Goal: Task Accomplishment & Management: Manage account settings

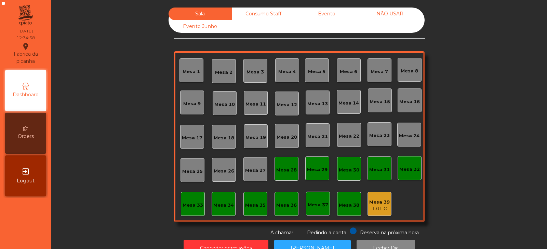
click at [283, 74] on div "Mesa 4" at bounding box center [286, 71] width 17 height 7
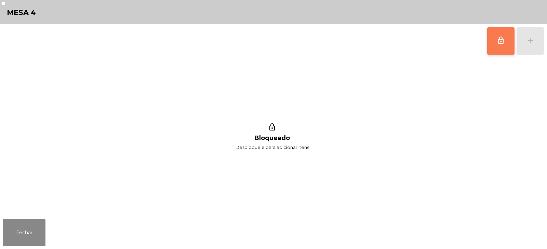
click at [500, 41] on span "lock_outline" at bounding box center [500, 40] width 8 height 8
click at [532, 41] on div "lock_outline add" at bounding box center [515, 41] width 57 height 34
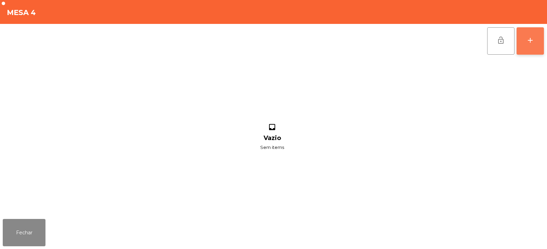
click at [529, 41] on div "add" at bounding box center [530, 40] width 8 height 8
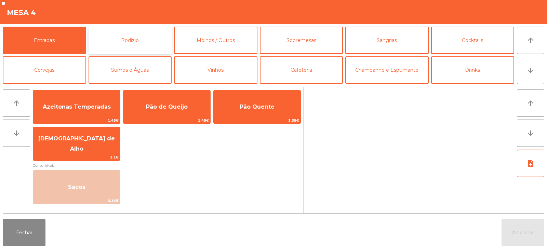
click at [146, 45] on button "Rodizio" at bounding box center [130, 40] width 83 height 27
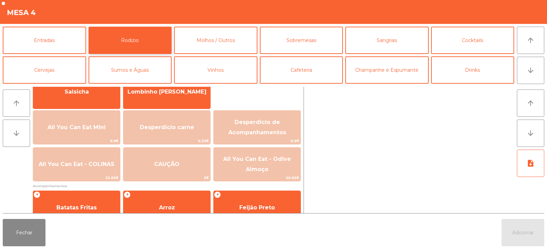
scroll to position [69, 0]
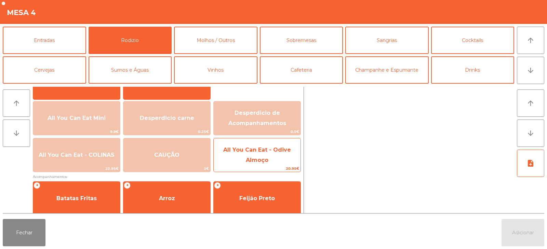
click at [253, 162] on span "All You Can Eat - Odive Almoço" at bounding box center [257, 155] width 68 height 17
click at [253, 161] on span "All You Can Eat - Odive Almoço" at bounding box center [257, 155] width 68 height 17
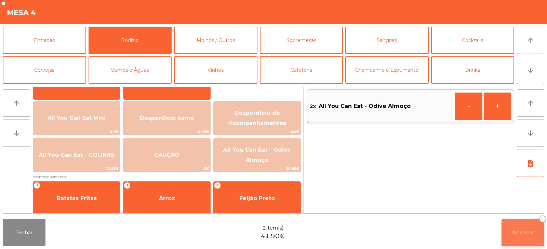
click at [525, 233] on span "Adicionar" at bounding box center [523, 233] width 22 height 6
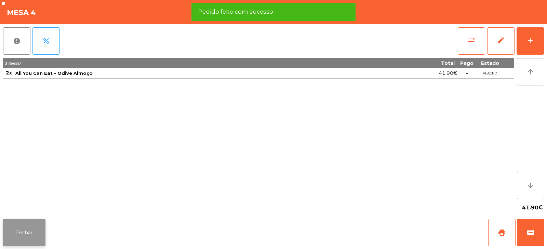
click at [26, 240] on button "Fechar" at bounding box center [24, 232] width 43 height 27
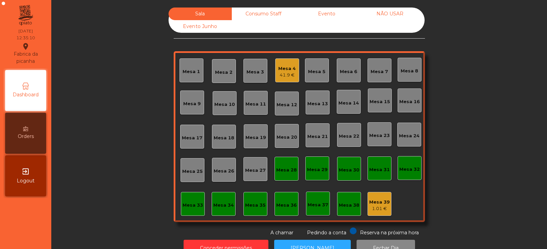
click at [350, 71] on div "Mesa 6" at bounding box center [348, 71] width 17 height 7
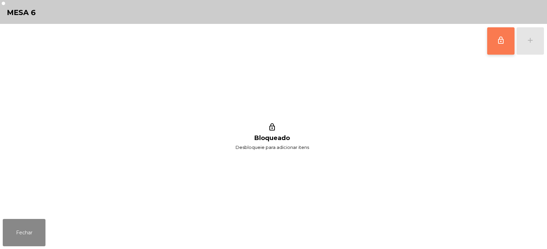
click at [491, 45] on button "lock_outline" at bounding box center [500, 40] width 27 height 27
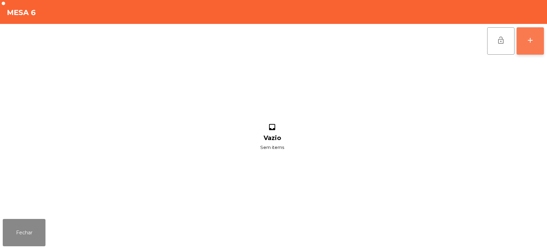
click at [532, 45] on button "add" at bounding box center [529, 40] width 27 height 27
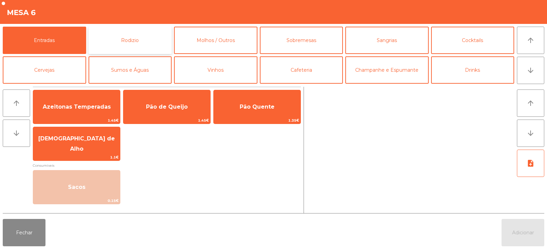
click at [147, 41] on button "Rodizio" at bounding box center [130, 40] width 83 height 27
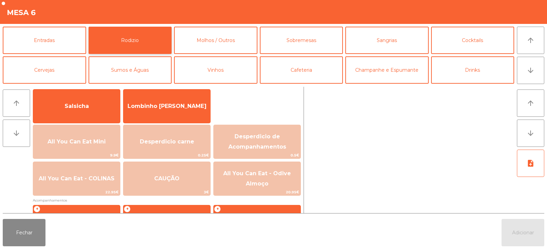
scroll to position [77, 0]
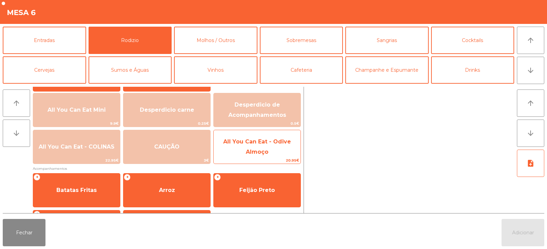
click at [256, 146] on span "All You Can Eat - Odive Almoço" at bounding box center [257, 147] width 87 height 29
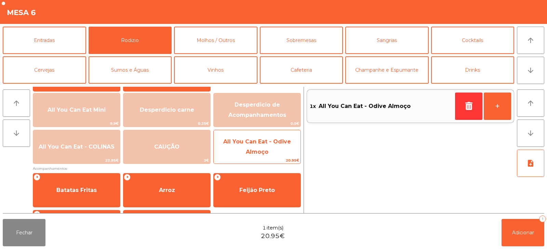
click at [255, 149] on span "All You Can Eat - Odive Almoço" at bounding box center [257, 146] width 68 height 17
click at [255, 147] on span "All You Can Eat - Odive Almoço" at bounding box center [257, 147] width 87 height 29
click at [254, 146] on span "All You Can Eat - Odive Almoço" at bounding box center [257, 147] width 87 height 29
click at [255, 146] on span "All You Can Eat - Odive Almoço" at bounding box center [257, 147] width 87 height 29
click at [258, 146] on span "All You Can Eat - Odive Almoço" at bounding box center [257, 147] width 87 height 29
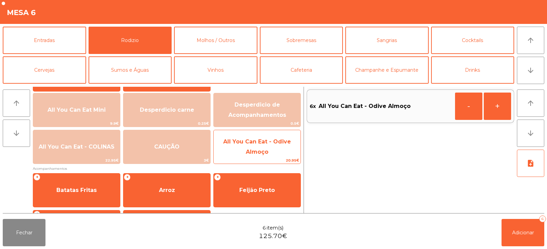
click at [256, 148] on span "All You Can Eat - Odive Almoço" at bounding box center [257, 147] width 87 height 29
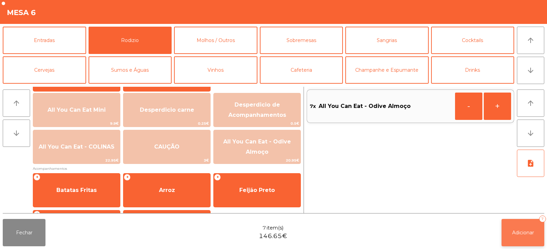
click at [520, 238] on button "Adicionar 7" at bounding box center [522, 232] width 43 height 27
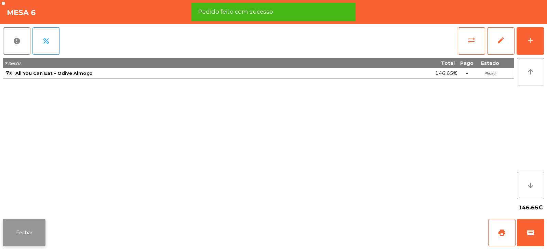
click at [21, 229] on button "Fechar" at bounding box center [24, 232] width 43 height 27
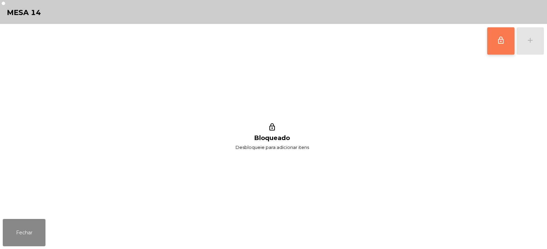
click at [500, 40] on span "lock_outline" at bounding box center [500, 40] width 8 height 8
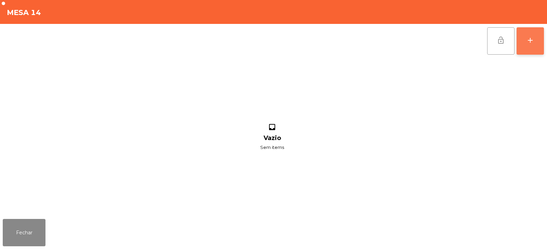
click at [526, 45] on button "add" at bounding box center [529, 40] width 27 height 27
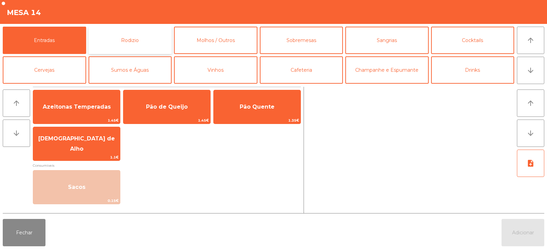
click at [144, 38] on button "Rodizio" at bounding box center [130, 40] width 83 height 27
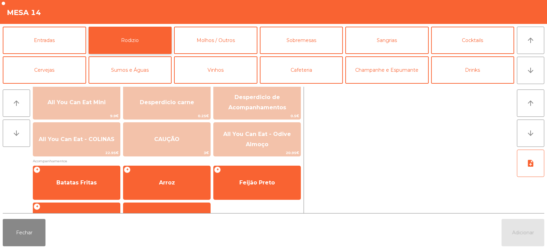
scroll to position [84, 0]
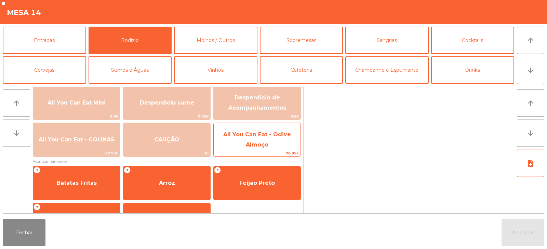
click at [256, 147] on span "All You Can Eat - Odive Almoço" at bounding box center [257, 139] width 68 height 17
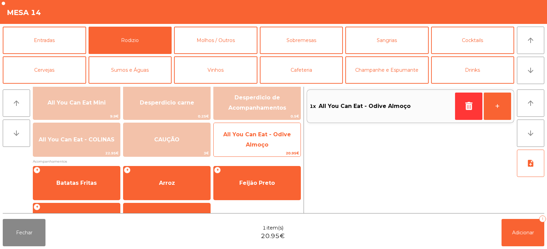
click at [259, 140] on span "All You Can Eat - Odive Almoço" at bounding box center [257, 139] width 87 height 29
click at [267, 142] on span "All You Can Eat - Odive Almoço" at bounding box center [257, 139] width 68 height 17
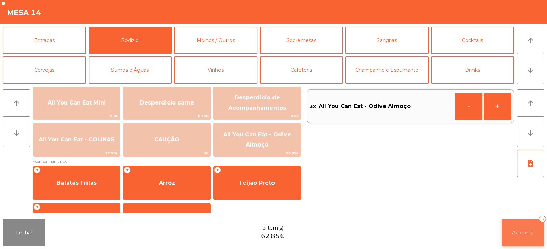
click at [537, 226] on button "Adicionar 3" at bounding box center [522, 232] width 43 height 27
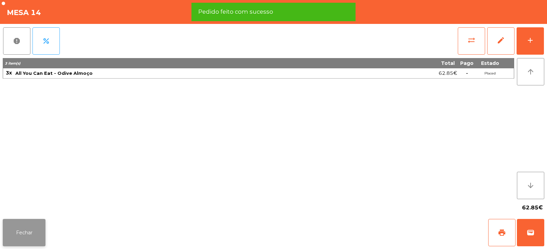
click at [32, 236] on button "Fechar" at bounding box center [24, 232] width 43 height 27
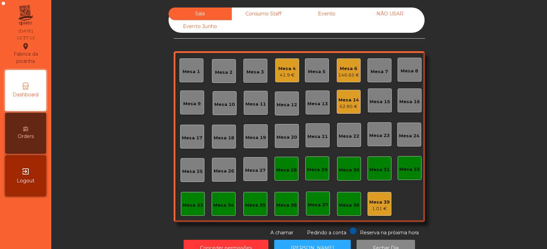
click at [342, 79] on div "Mesa 6 146.65 €" at bounding box center [349, 70] width 24 height 24
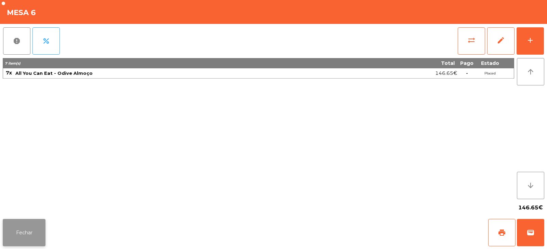
click at [22, 228] on button "Fechar" at bounding box center [24, 232] width 43 height 27
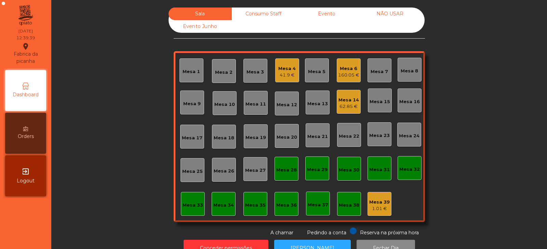
scroll to position [20, 0]
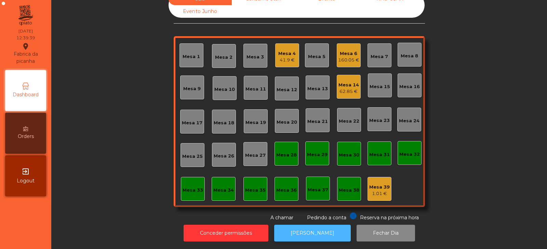
click at [312, 236] on button "[PERSON_NAME]" at bounding box center [312, 233] width 77 height 17
click at [341, 91] on div "Mesa 14 62.85 €" at bounding box center [349, 87] width 24 height 24
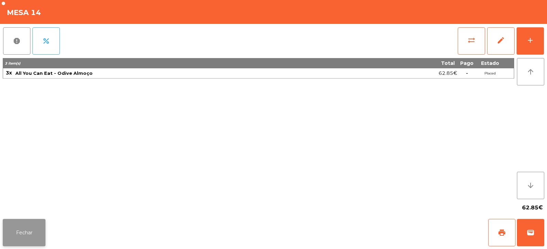
click at [18, 229] on button "Fechar" at bounding box center [24, 232] width 43 height 27
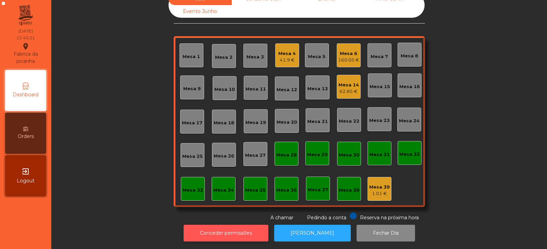
click at [220, 234] on button "Conceder permissões" at bounding box center [225, 233] width 85 height 17
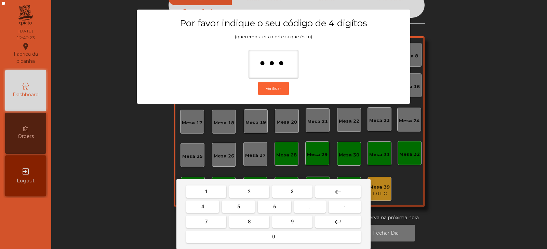
type input "****"
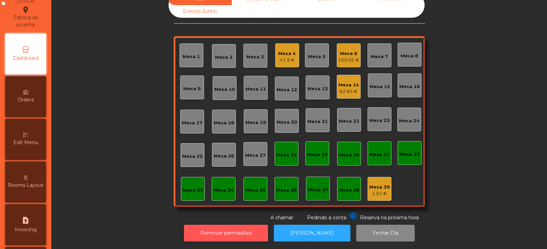
scroll to position [57, 0]
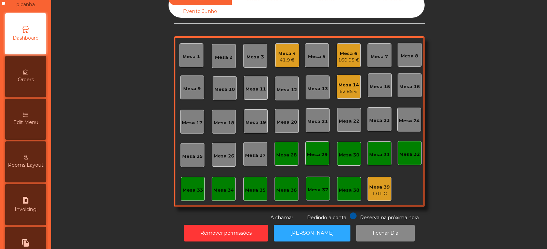
click at [28, 115] on icon at bounding box center [25, 114] width 5 height 5
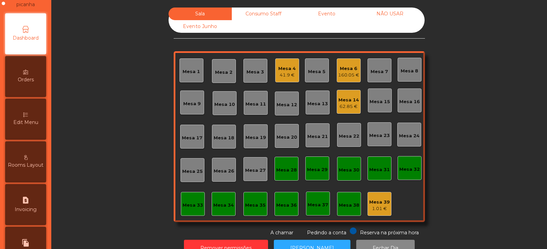
scroll to position [52, 0]
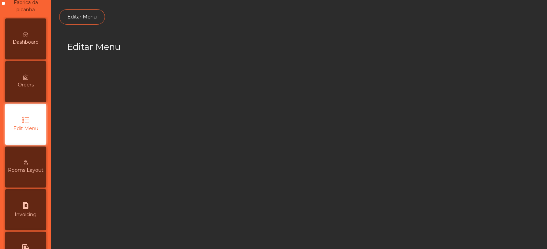
select select "*"
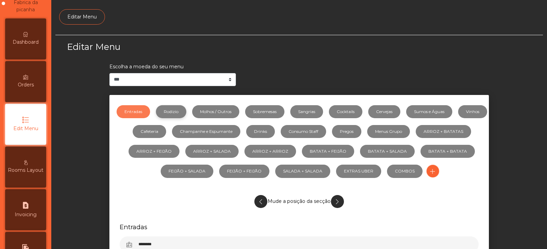
click at [186, 112] on link "Rodizio" at bounding box center [171, 111] width 30 height 13
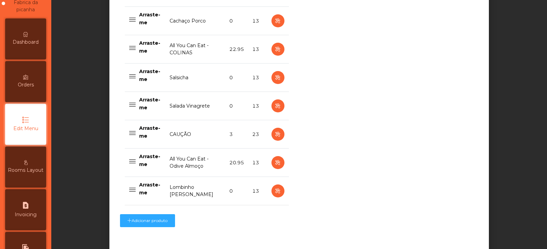
scroll to position [597, 0]
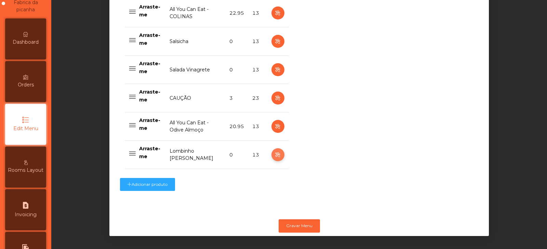
click at [271, 148] on button "button" at bounding box center [277, 154] width 13 height 13
select select "**"
click at [26, 38] on div "Dashboard" at bounding box center [25, 38] width 41 height 41
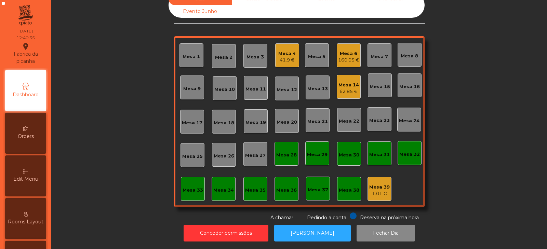
click at [287, 58] on div "41.9 €" at bounding box center [286, 60] width 17 height 7
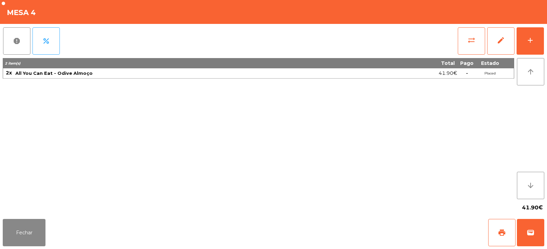
click at [178, 127] on div "2 item(s) Total Pago Estado 2x All You Can Eat - Odive Almoço 41.90€ - Placed" at bounding box center [258, 128] width 511 height 141
click at [36, 235] on button "Fechar" at bounding box center [24, 232] width 43 height 27
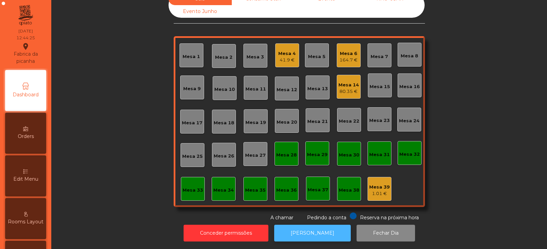
click at [305, 228] on button "[PERSON_NAME]" at bounding box center [312, 233] width 77 height 17
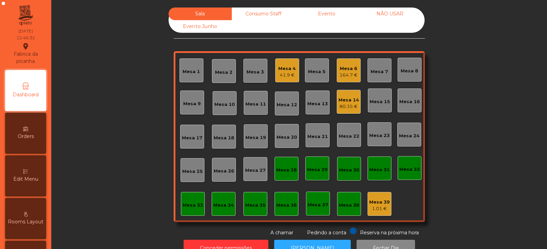
click at [271, 19] on div "Consumo Staff" at bounding box center [263, 14] width 63 height 13
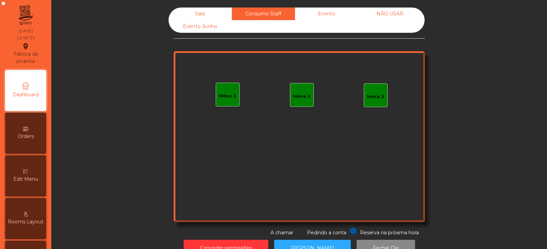
click at [339, 14] on div "Evento" at bounding box center [326, 14] width 63 height 13
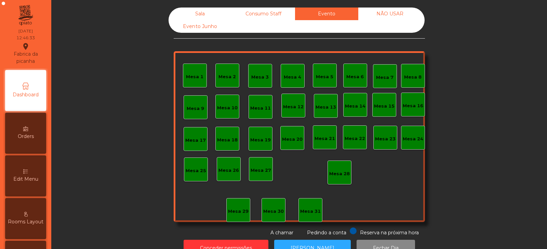
click at [203, 15] on div "Sala" at bounding box center [199, 14] width 63 height 13
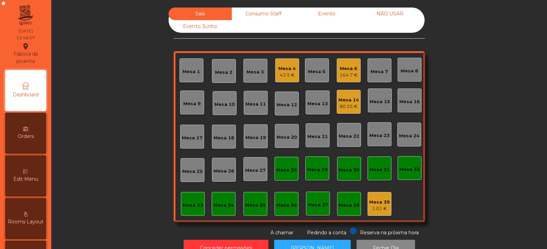
click at [283, 70] on div "Mesa 4" at bounding box center [286, 68] width 17 height 7
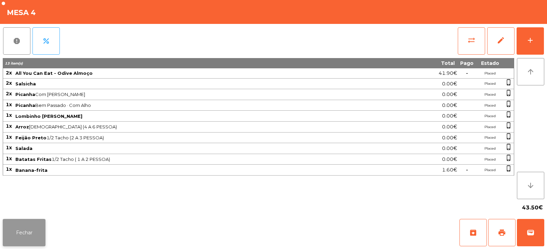
click at [31, 227] on button "Fechar" at bounding box center [24, 232] width 43 height 27
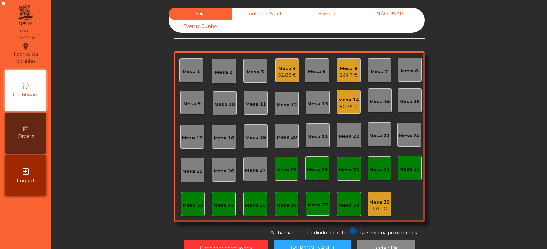
click at [223, 204] on div "Mesa 34" at bounding box center [223, 205] width 21 height 7
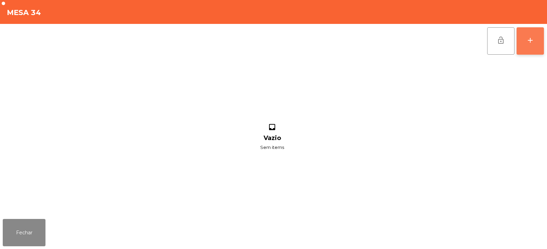
click at [530, 44] on div "add" at bounding box center [530, 40] width 8 height 8
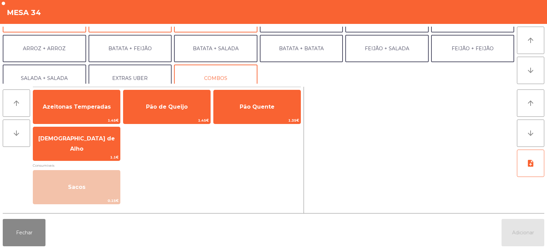
scroll to position [81, 0]
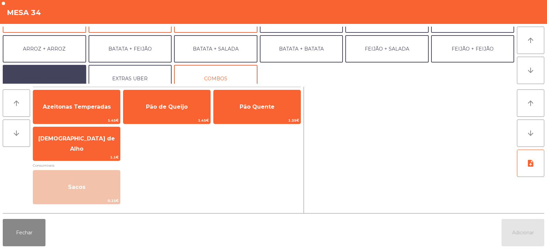
click at [47, 74] on button "SALADA + SALADA" at bounding box center [44, 78] width 83 height 27
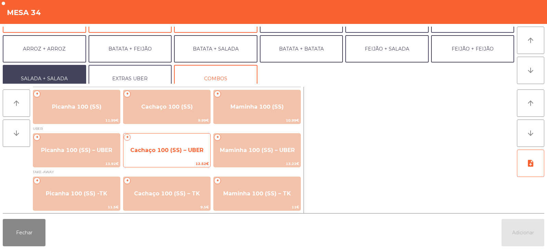
click at [168, 147] on span "Cachaço 100 (SS) – UBER" at bounding box center [166, 150] width 73 height 6
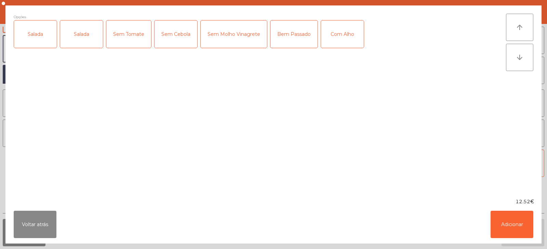
click at [33, 43] on div "Salada" at bounding box center [35, 34] width 43 height 27
click at [296, 37] on div "Bem Passado" at bounding box center [293, 34] width 47 height 27
click at [340, 35] on div "Com Alho" at bounding box center [342, 34] width 43 height 27
click at [347, 31] on div "Com Alho" at bounding box center [342, 34] width 43 height 27
click at [520, 223] on button "Adicionar" at bounding box center [511, 224] width 43 height 27
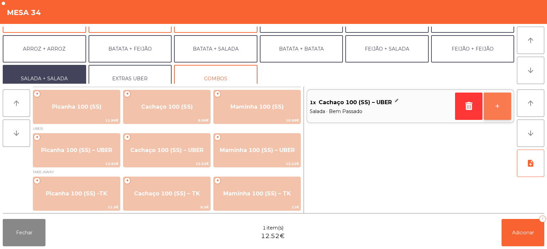
click at [501, 100] on button "+" at bounding box center [497, 106] width 27 height 27
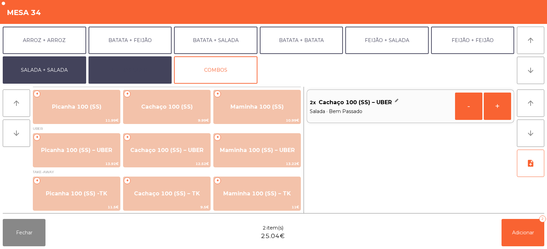
click at [134, 65] on button "EXTRAS UBER" at bounding box center [130, 69] width 83 height 27
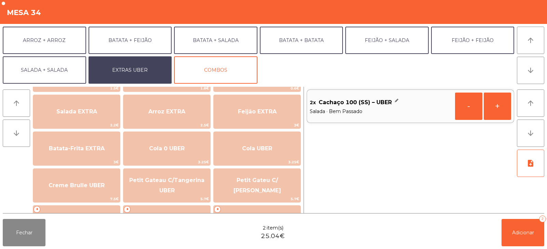
scroll to position [78, 0]
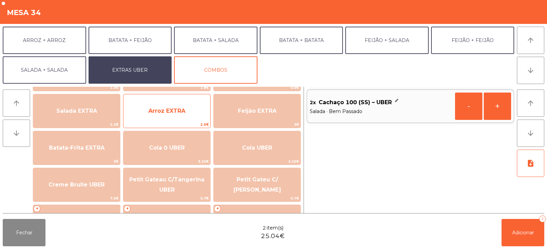
click at [172, 109] on span "Arroz EXTRA" at bounding box center [166, 111] width 37 height 6
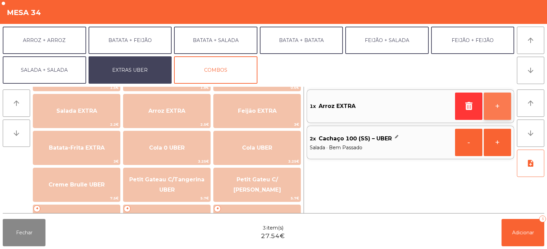
click at [498, 110] on button "+" at bounding box center [497, 106] width 27 height 27
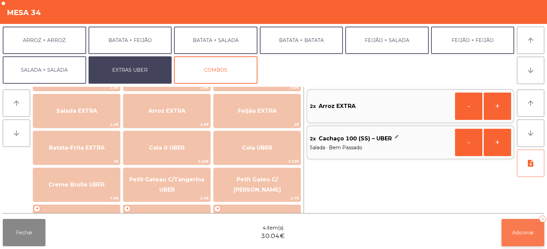
click at [526, 232] on span "Adicionar" at bounding box center [523, 233] width 22 height 6
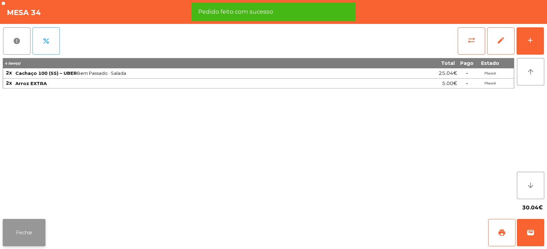
click at [13, 230] on button "Fechar" at bounding box center [24, 232] width 43 height 27
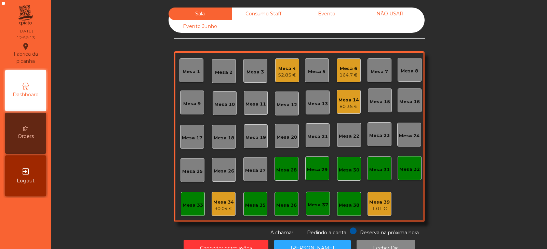
scroll to position [20, 0]
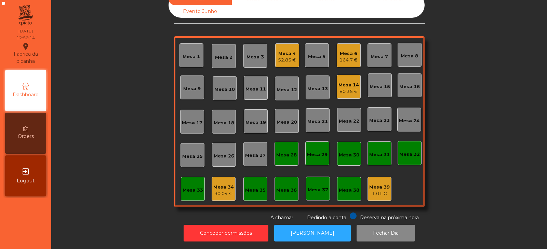
click at [225, 190] on div "30.04 €" at bounding box center [223, 193] width 21 height 7
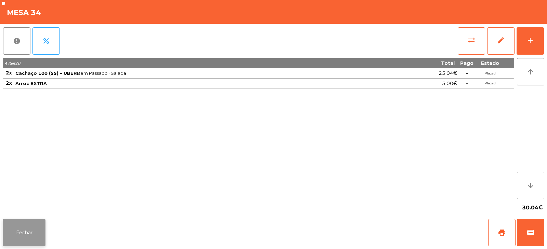
click at [28, 233] on button "Fechar" at bounding box center [24, 232] width 43 height 27
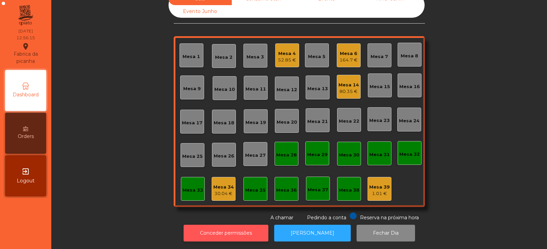
click at [219, 227] on button "Conceder permissões" at bounding box center [225, 233] width 85 height 17
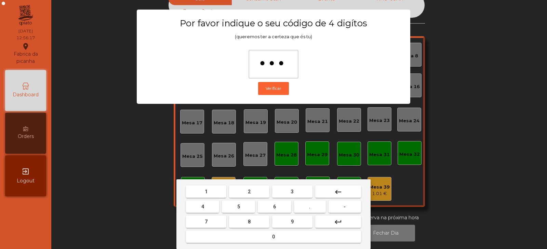
type input "****"
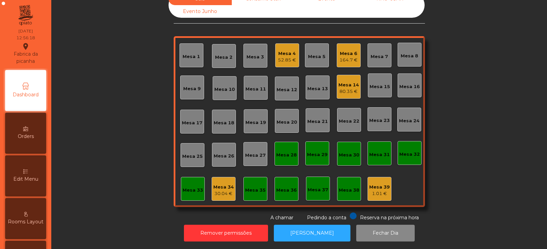
click at [222, 190] on div "30.04 €" at bounding box center [223, 193] width 21 height 7
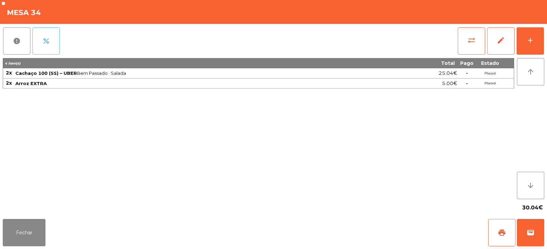
click at [51, 45] on button "percent" at bounding box center [45, 40] width 27 height 27
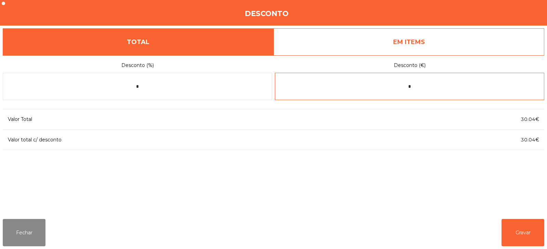
click at [434, 90] on input "*" at bounding box center [409, 86] width 269 height 27
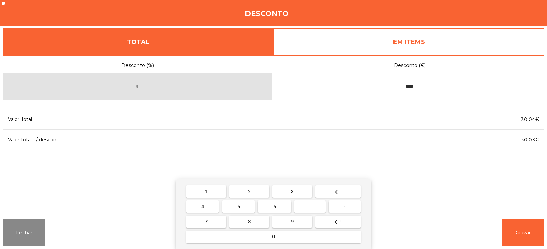
type input "****"
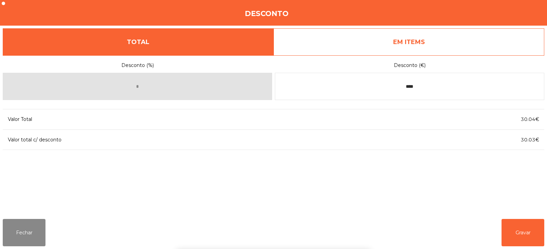
click at [522, 235] on div "1 2 3 keyboard_backspace 4 5 6 . - 7 8 9 keyboard_return 0" at bounding box center [273, 214] width 547 height 70
click at [529, 236] on button "Gravar" at bounding box center [522, 232] width 43 height 27
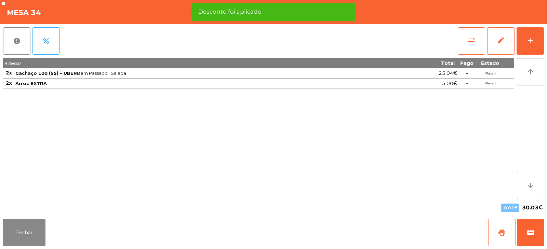
click at [501, 232] on span "print" at bounding box center [502, 233] width 8 height 8
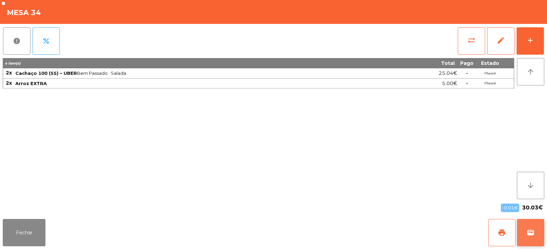
click at [541, 235] on button "wallet" at bounding box center [530, 232] width 27 height 27
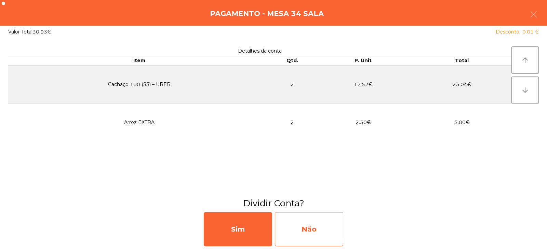
click at [312, 233] on div "Não" at bounding box center [309, 229] width 68 height 34
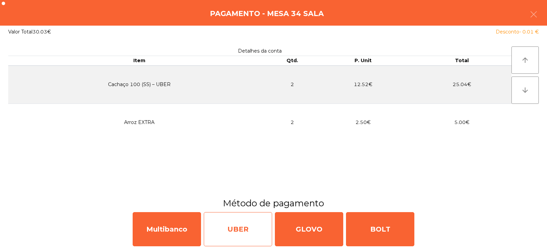
click at [238, 229] on div "UBER" at bounding box center [238, 229] width 68 height 34
select select "**"
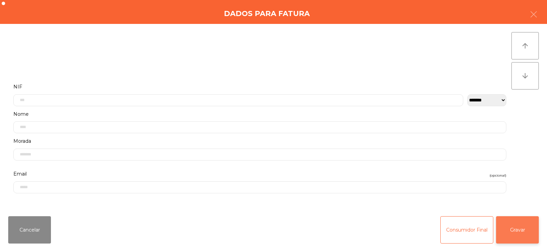
click at [525, 236] on button "Gravar" at bounding box center [517, 229] width 43 height 27
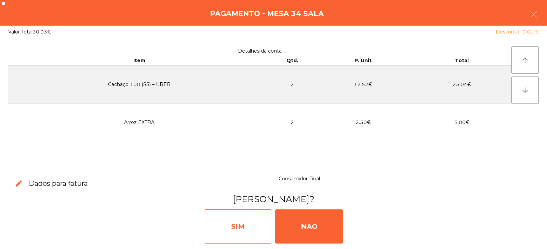
click at [236, 227] on div "SIM" at bounding box center [238, 226] width 68 height 34
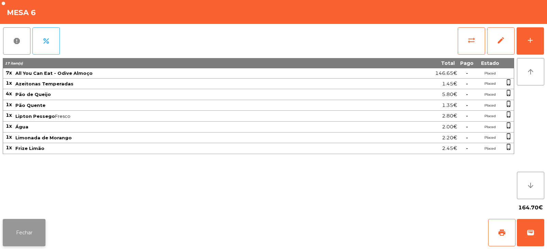
click at [24, 230] on button "Fechar" at bounding box center [24, 232] width 43 height 27
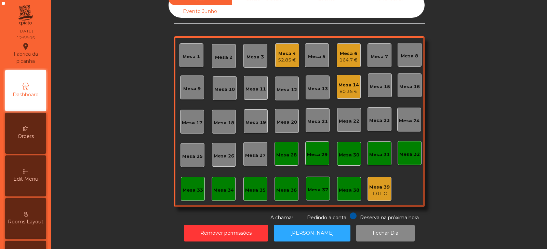
scroll to position [0, 0]
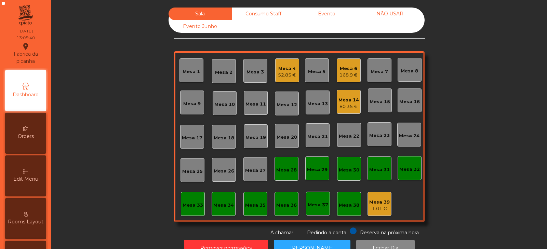
click at [350, 65] on div "Mesa 6" at bounding box center [348, 68] width 18 height 7
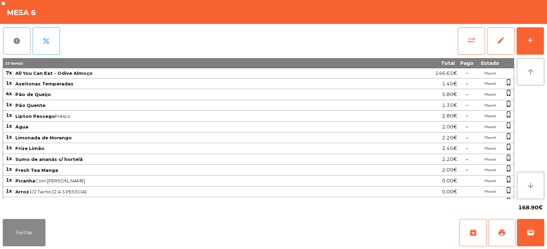
scroll to position [19, 0]
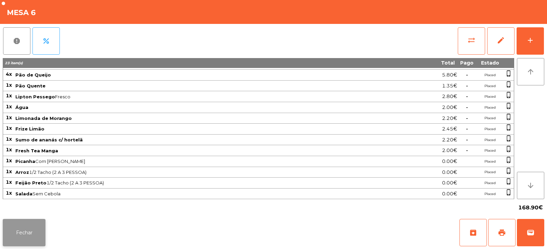
click at [28, 231] on button "Fechar" at bounding box center [24, 232] width 43 height 27
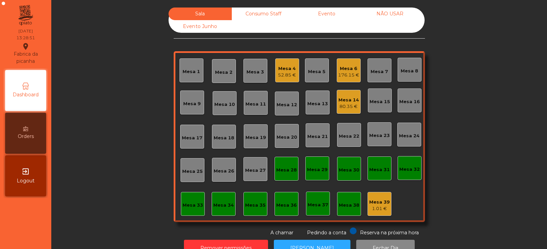
click at [217, 70] on div "Mesa 2" at bounding box center [223, 72] width 17 height 7
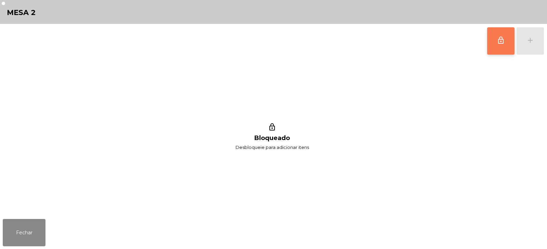
click at [489, 36] on button "lock_outline" at bounding box center [500, 40] width 27 height 27
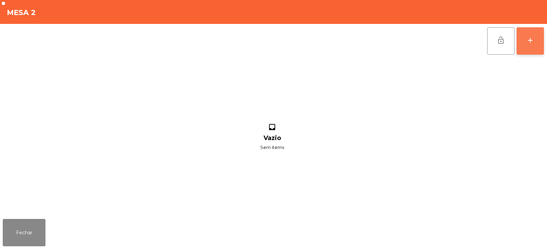
click at [535, 42] on button "add" at bounding box center [529, 40] width 27 height 27
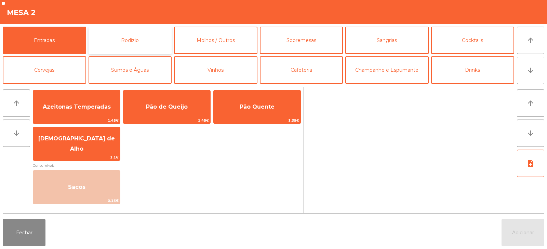
click at [112, 50] on button "Rodizio" at bounding box center [130, 40] width 83 height 27
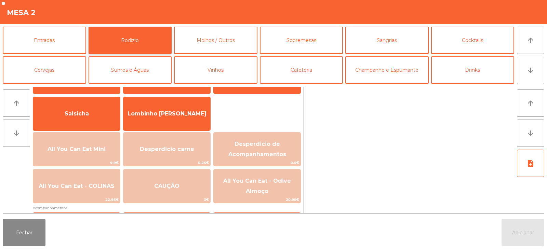
scroll to position [76, 0]
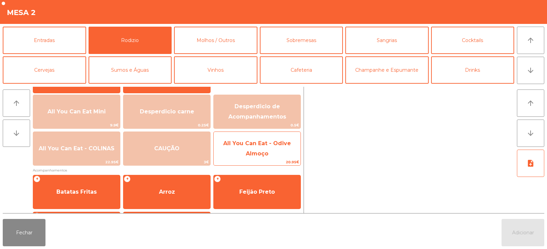
click at [272, 152] on span "All You Can Eat - Odive Almoço" at bounding box center [257, 148] width 87 height 29
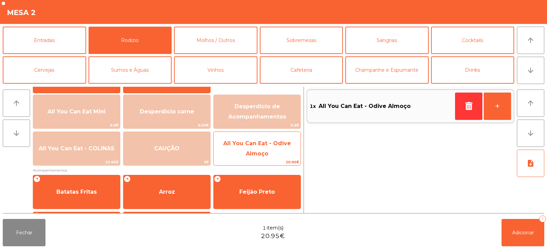
click at [273, 155] on span "All You Can Eat - Odive Almoço" at bounding box center [257, 148] width 87 height 29
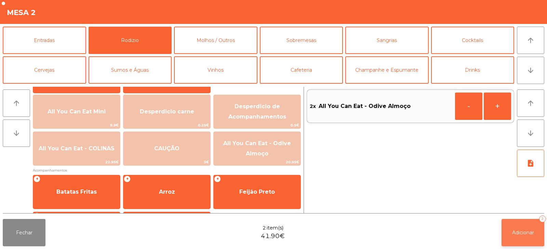
click at [516, 235] on span "Adicionar" at bounding box center [523, 233] width 22 height 6
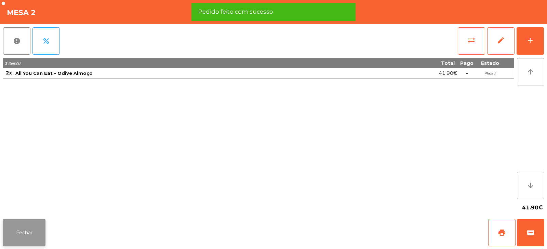
click at [31, 231] on button "Fechar" at bounding box center [24, 232] width 43 height 27
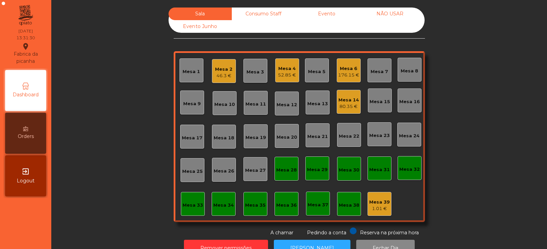
scroll to position [20, 0]
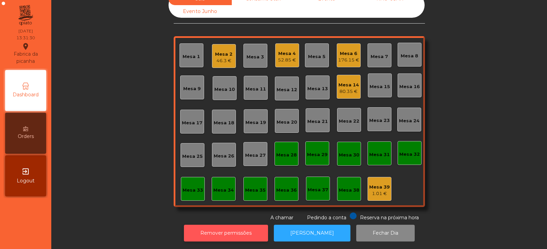
click at [211, 225] on button "Remover permissões" at bounding box center [226, 233] width 84 height 17
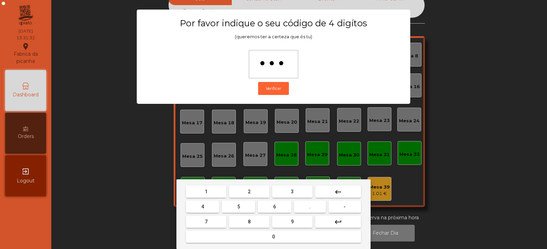
type input "****"
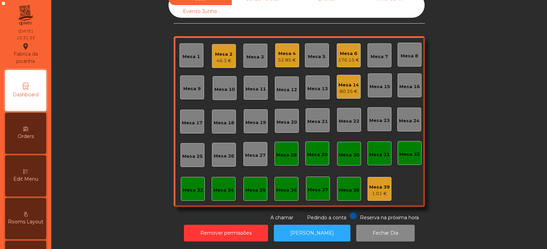
click at [24, 177] on span "Edit Menu" at bounding box center [25, 179] width 25 height 7
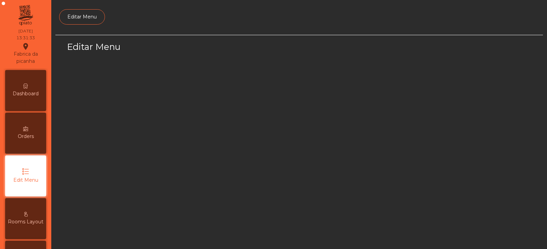
scroll to position [52, 0]
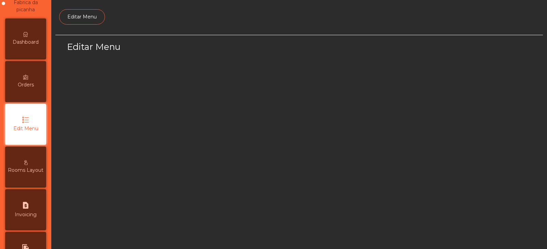
select select "*"
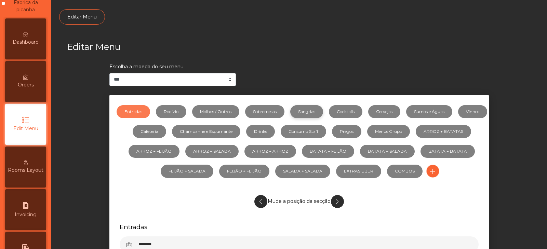
click at [322, 112] on link "Sangrias" at bounding box center [306, 111] width 33 height 13
click at [281, 109] on link "Sobremesas" at bounding box center [264, 111] width 39 height 13
click at [444, 111] on link "Sumos e Águas" at bounding box center [429, 111] width 46 height 13
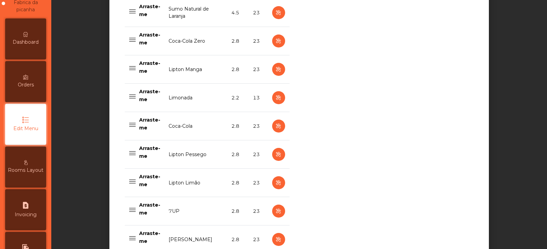
scroll to position [328, 0]
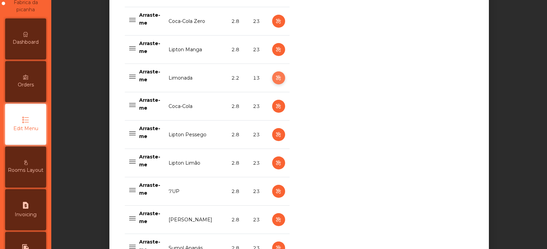
click at [272, 77] on button "button" at bounding box center [278, 77] width 13 height 13
select select "***"
select select "**"
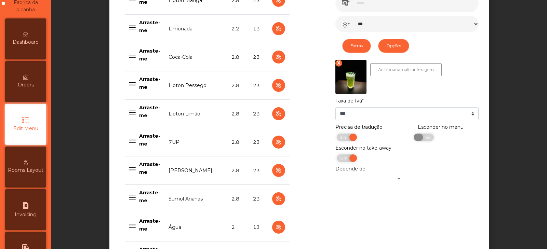
click at [424, 141] on span "Não" at bounding box center [425, 138] width 17 height 8
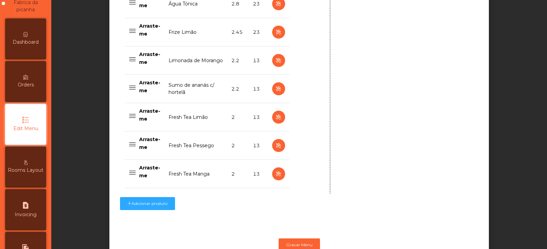
scroll to position [710, 0]
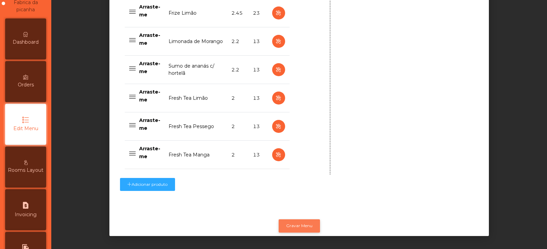
click at [297, 219] on button "Gravar Menu" at bounding box center [298, 225] width 41 height 13
click at [19, 39] on span "Dashboard" at bounding box center [26, 42] width 26 height 7
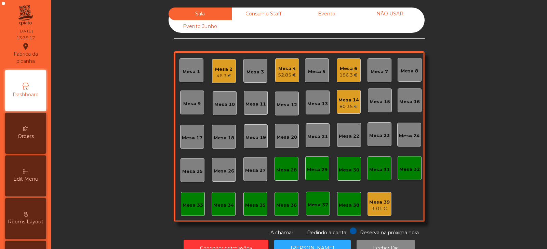
click at [338, 97] on div "Mesa 14" at bounding box center [348, 100] width 21 height 7
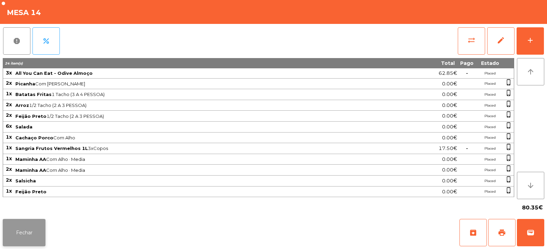
click at [27, 226] on button "Fechar" at bounding box center [24, 232] width 43 height 27
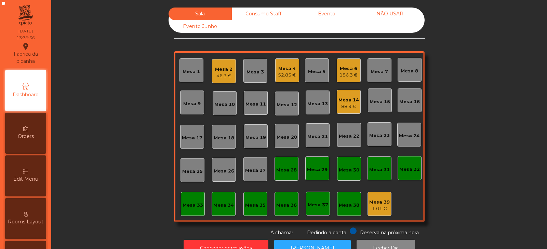
click at [196, 194] on div "Mesa 33" at bounding box center [193, 204] width 24 height 24
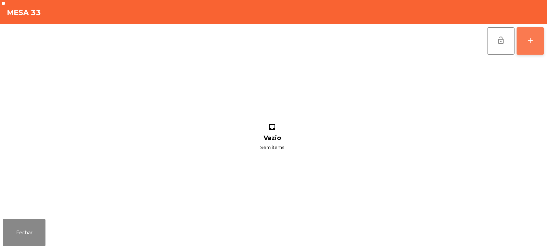
click at [531, 45] on button "add" at bounding box center [529, 40] width 27 height 27
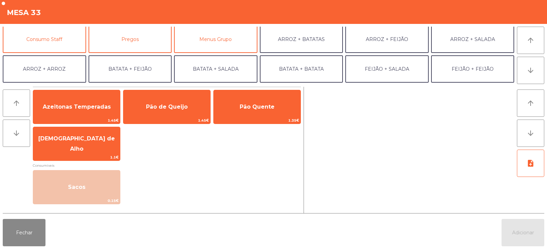
scroll to position [56, 0]
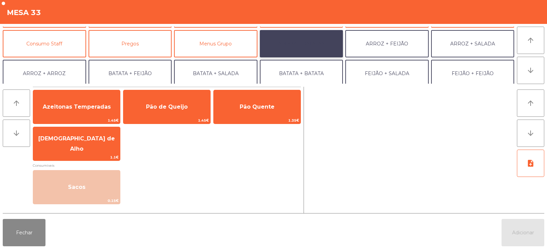
click at [304, 44] on button "ARROZ + BATATAS" at bounding box center [301, 43] width 83 height 27
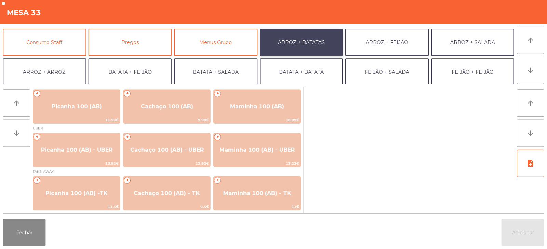
scroll to position [57, 0]
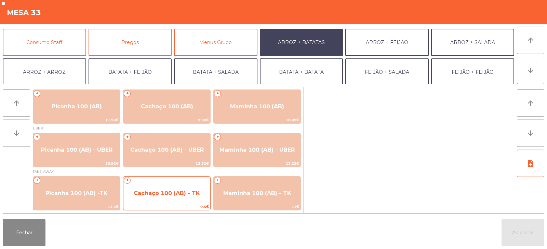
click at [163, 196] on span "Cachaço 100 (AB) - TK" at bounding box center [167, 193] width 66 height 6
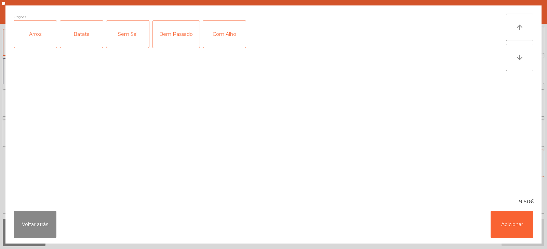
click at [36, 34] on div "Arroz" at bounding box center [35, 34] width 43 height 27
click at [76, 38] on div "Batata" at bounding box center [81, 34] width 43 height 27
click at [172, 43] on div "Bem Passado" at bounding box center [175, 34] width 47 height 27
click at [224, 30] on div "Com Alho" at bounding box center [224, 34] width 43 height 27
click at [506, 217] on button "Adicionar" at bounding box center [511, 224] width 43 height 27
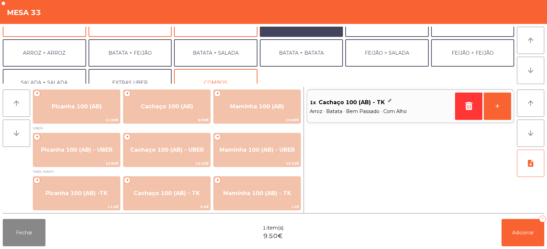
scroll to position [89, 0]
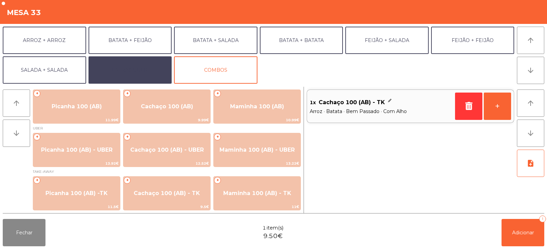
click at [126, 70] on button "EXTRAS UBER" at bounding box center [130, 69] width 83 height 27
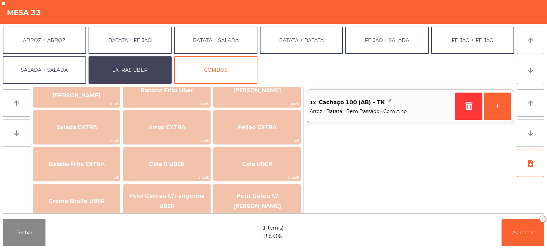
scroll to position [68, 0]
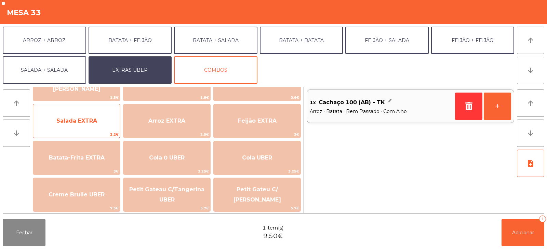
click at [78, 125] on span "Salada EXTRA" at bounding box center [76, 121] width 87 height 18
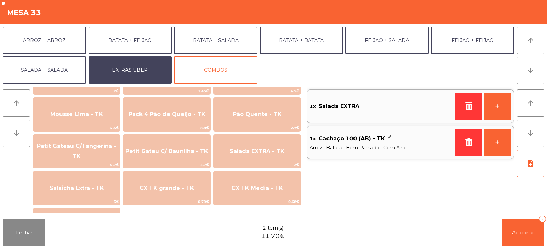
scroll to position [414, 0]
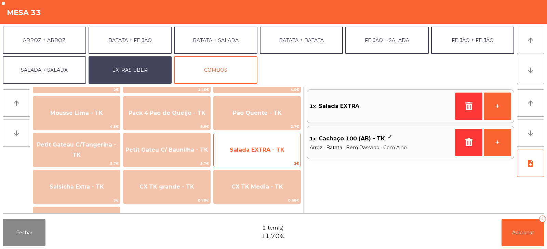
click at [255, 151] on span "Salada EXTRA - TK" at bounding box center [257, 150] width 55 height 6
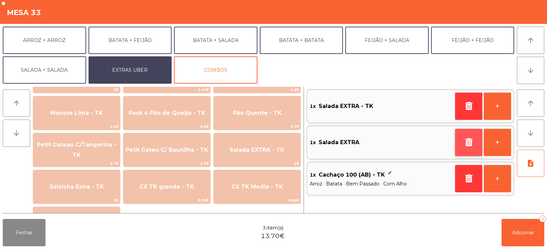
click at [463, 140] on button "button" at bounding box center [468, 142] width 27 height 27
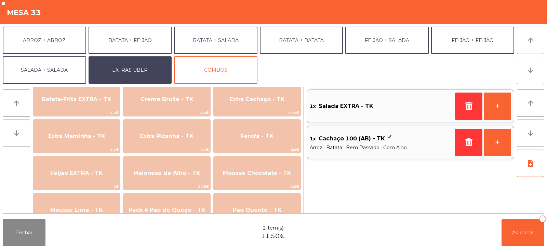
scroll to position [314, 0]
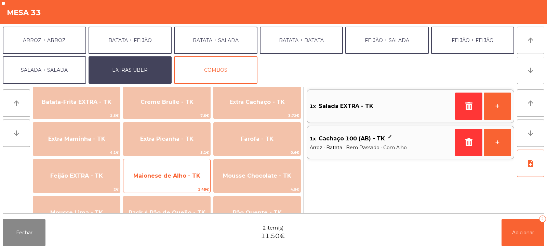
click at [170, 173] on span "Maionese de Alho - TK" at bounding box center [166, 176] width 67 height 6
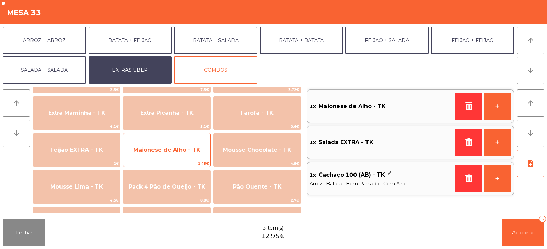
scroll to position [340, 0]
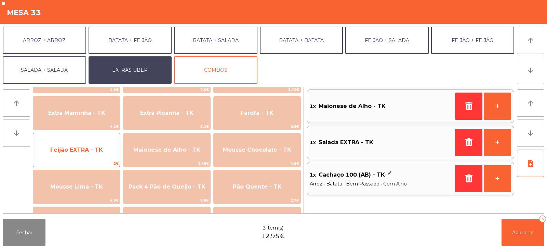
click at [76, 145] on span "Feijão EXTRA - TK" at bounding box center [76, 150] width 87 height 18
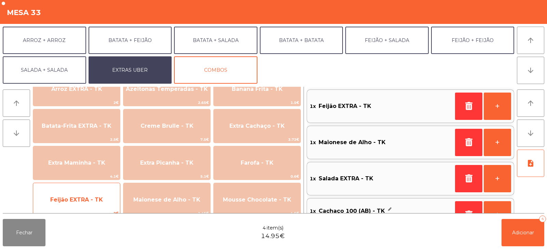
scroll to position [284, 0]
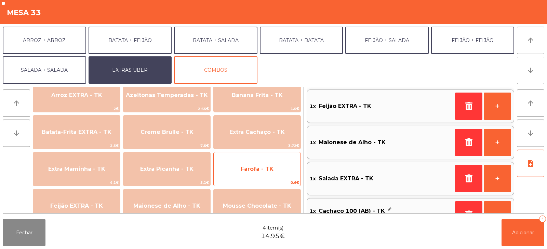
click at [263, 173] on span "Farofa - TK" at bounding box center [257, 169] width 87 height 18
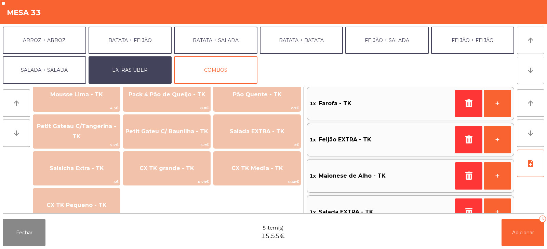
scroll to position [445, 0]
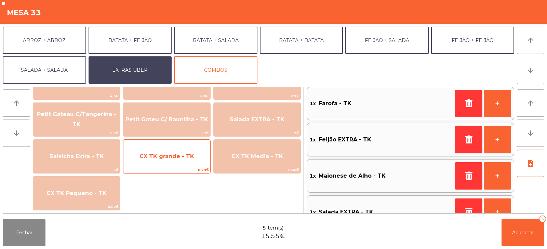
click at [160, 157] on span "CX TK grande - TK" at bounding box center [166, 156] width 55 height 6
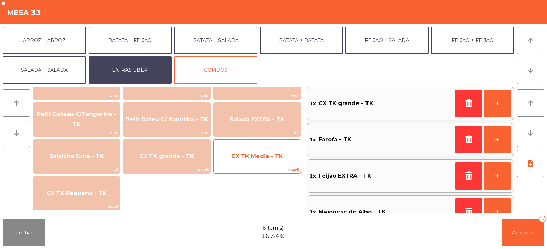
click at [259, 163] on span "CX TK Media - TK" at bounding box center [257, 156] width 87 height 18
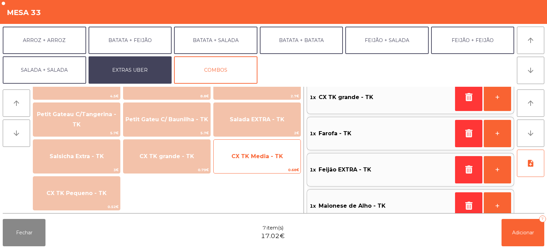
scroll to position [0, 0]
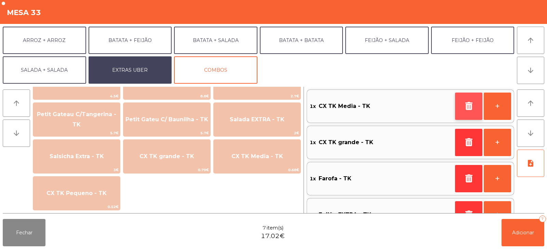
click at [458, 108] on button "button" at bounding box center [468, 106] width 27 height 27
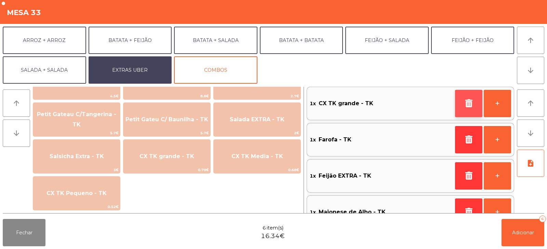
click at [463, 105] on button "button" at bounding box center [468, 103] width 27 height 27
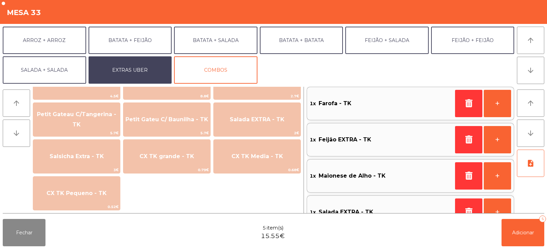
scroll to position [57, 0]
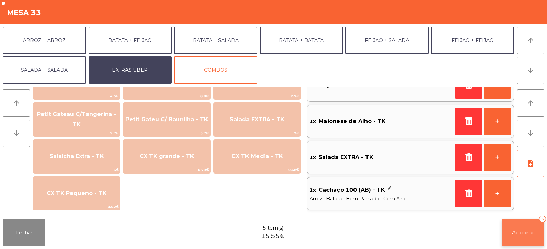
click at [515, 230] on span "Adicionar" at bounding box center [523, 233] width 22 height 6
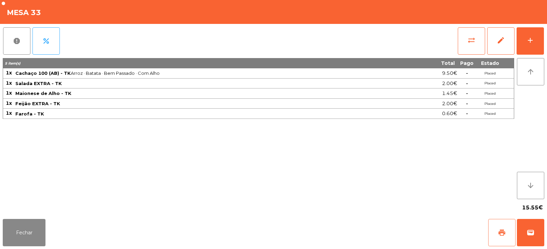
click at [496, 232] on button "print" at bounding box center [501, 232] width 27 height 27
click at [16, 233] on button "Fechar" at bounding box center [24, 232] width 43 height 27
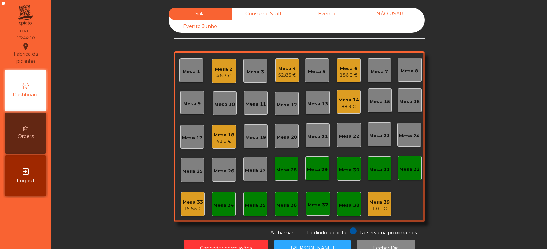
scroll to position [20, 0]
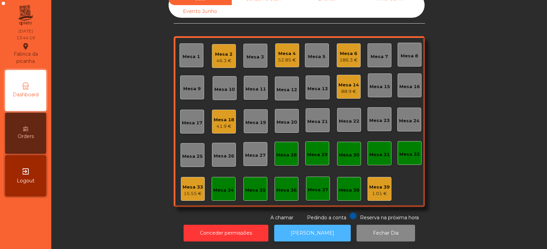
click at [318, 225] on button "[PERSON_NAME]" at bounding box center [312, 233] width 77 height 17
click at [185, 120] on div "Mesa 17" at bounding box center [192, 123] width 21 height 7
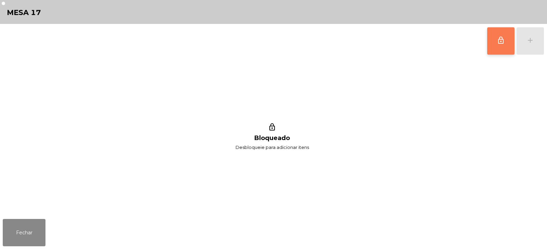
click at [490, 52] on button "lock_outline" at bounding box center [500, 40] width 27 height 27
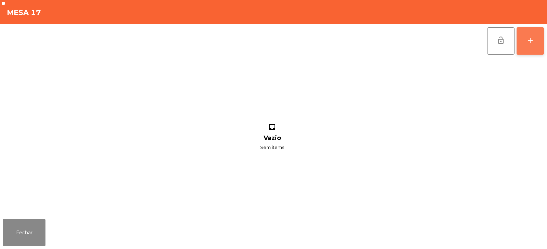
click at [527, 40] on div "add" at bounding box center [530, 40] width 8 height 8
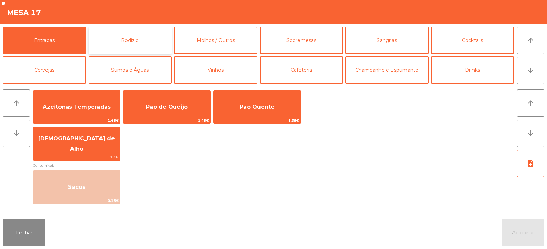
click at [140, 40] on button "Rodizio" at bounding box center [130, 40] width 83 height 27
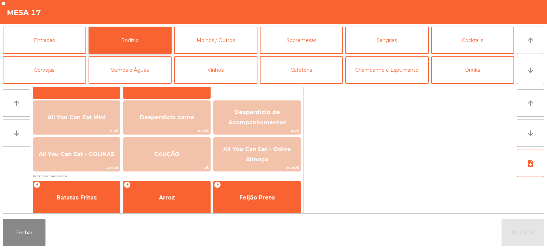
scroll to position [79, 0]
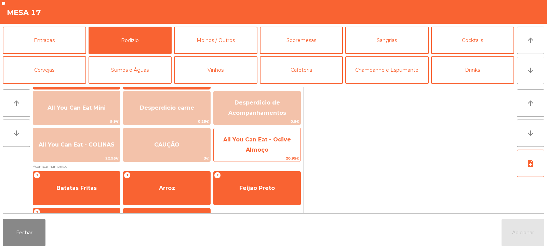
click at [264, 149] on span "All You Can Eat - Odive Almoço" at bounding box center [257, 144] width 68 height 17
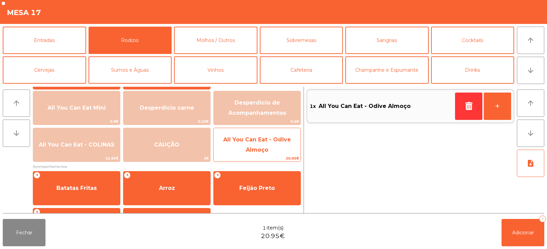
click at [272, 146] on span "All You Can Eat - Odive Almoço" at bounding box center [257, 145] width 87 height 29
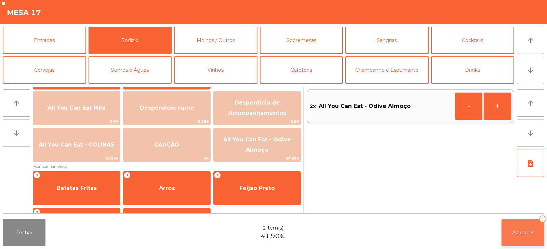
click at [509, 231] on button "Adicionar 2" at bounding box center [522, 232] width 43 height 27
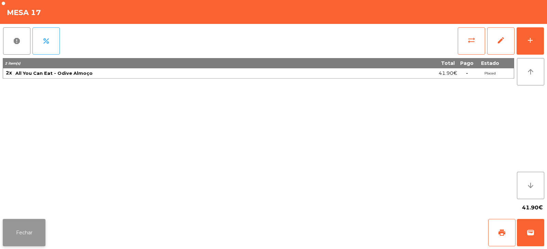
click at [15, 232] on button "Fechar" at bounding box center [24, 232] width 43 height 27
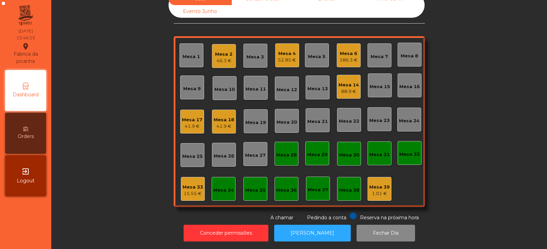
click at [373, 158] on div "Mesa 31" at bounding box center [379, 153] width 24 height 24
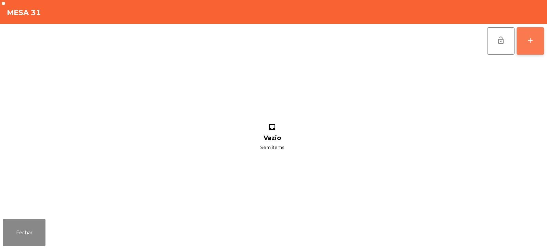
click at [533, 53] on button "add" at bounding box center [529, 40] width 27 height 27
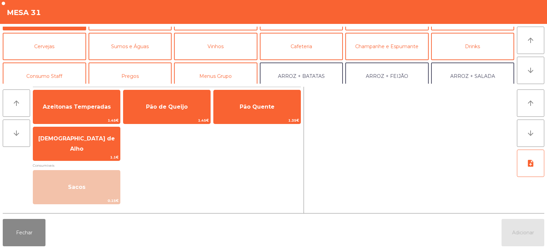
scroll to position [44, 0]
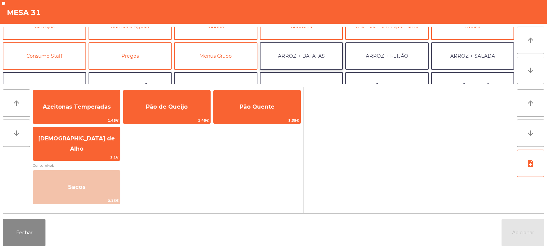
click at [311, 55] on button "ARROZ + BATATAS" at bounding box center [301, 55] width 83 height 27
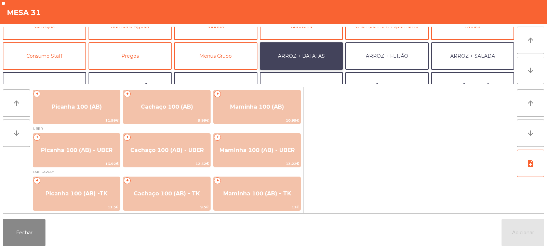
scroll to position [0, 0]
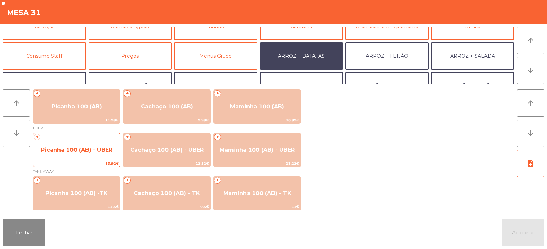
click at [79, 147] on span "Picanha 100 (AB) - UBER" at bounding box center [76, 150] width 71 height 6
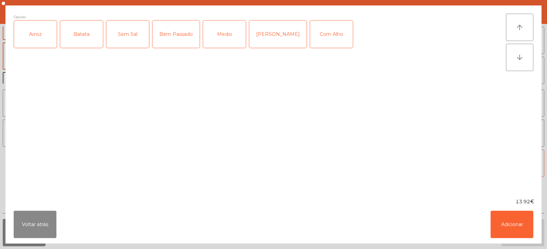
click at [33, 42] on div "Arroz" at bounding box center [35, 34] width 43 height 27
click at [87, 37] on div "Batata" at bounding box center [81, 34] width 43 height 27
click at [212, 38] on div "Medio" at bounding box center [224, 34] width 43 height 27
click at [508, 220] on button "Adicionar" at bounding box center [511, 224] width 43 height 27
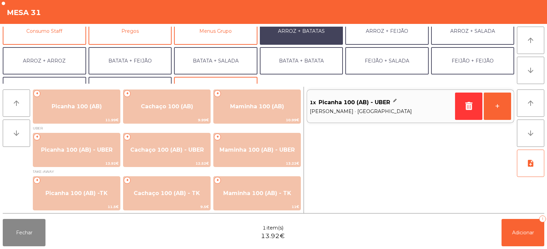
scroll to position [89, 0]
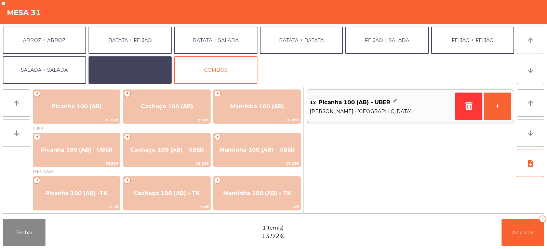
click at [137, 69] on button "EXTRAS UBER" at bounding box center [130, 69] width 83 height 27
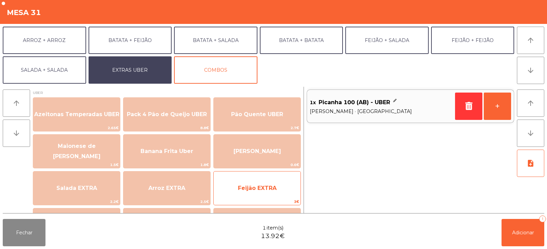
click at [260, 188] on span "Feijão EXTRA" at bounding box center [257, 188] width 39 height 6
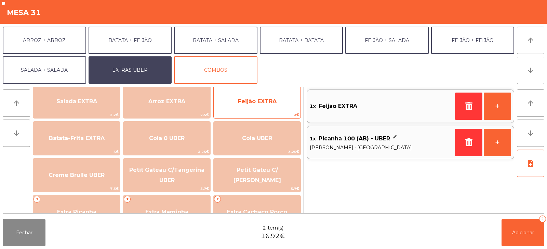
scroll to position [87, 0]
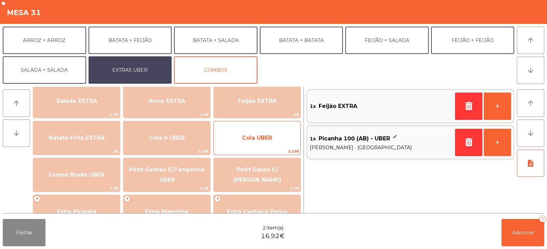
click at [262, 145] on span "Cola UBER" at bounding box center [257, 138] width 87 height 18
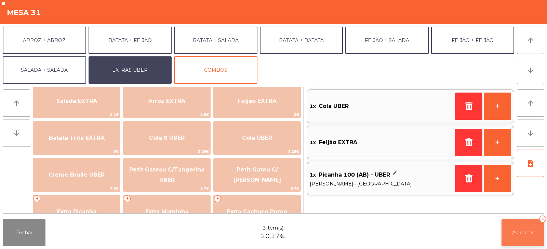
click at [515, 234] on span "Adicionar" at bounding box center [523, 233] width 22 height 6
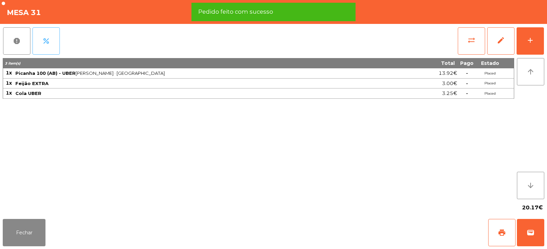
click at [56, 46] on button "percent" at bounding box center [45, 40] width 27 height 27
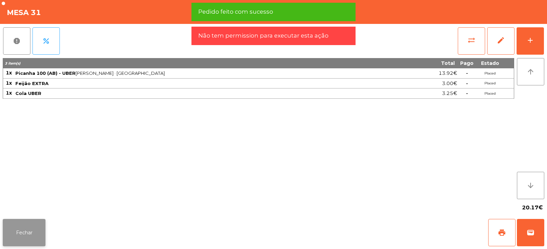
click at [32, 237] on button "Fechar" at bounding box center [24, 232] width 43 height 27
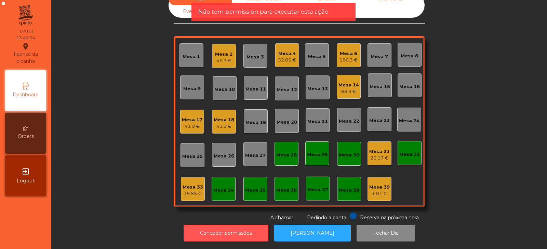
click at [209, 231] on button "Conceder permissões" at bounding box center [225, 233] width 85 height 17
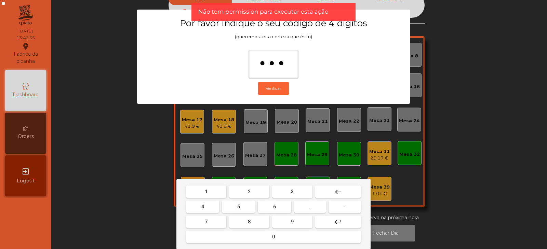
type input "****"
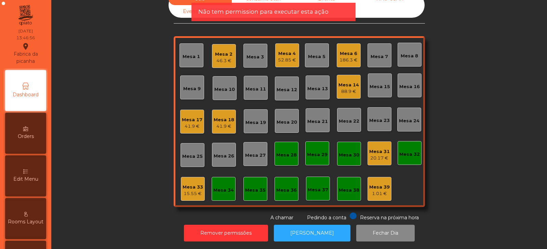
click at [373, 155] on div "20.17 €" at bounding box center [379, 158] width 21 height 7
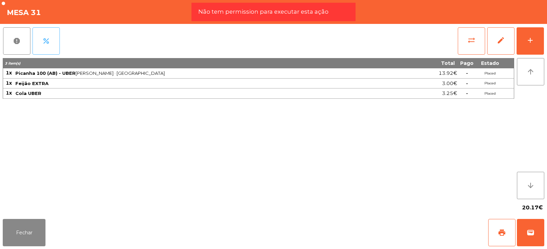
click at [51, 45] on button "percent" at bounding box center [45, 40] width 27 height 27
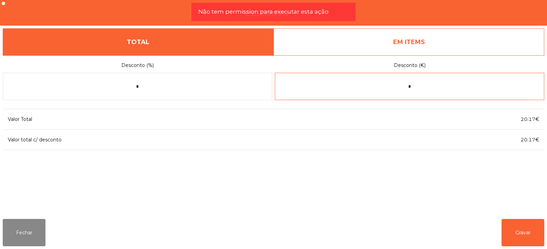
click at [424, 84] on input "*" at bounding box center [409, 86] width 269 height 27
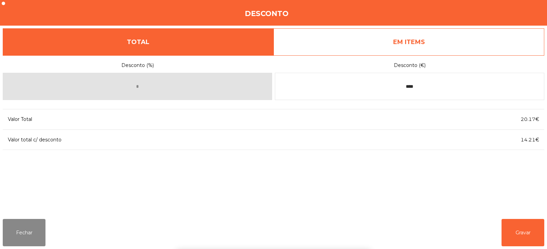
click at [520, 229] on div "1 2 3 keyboard_backspace 4 5 6 . - 7 8 9 keyboard_return 0" at bounding box center [273, 214] width 547 height 70
click at [405, 88] on input "****" at bounding box center [409, 86] width 269 height 27
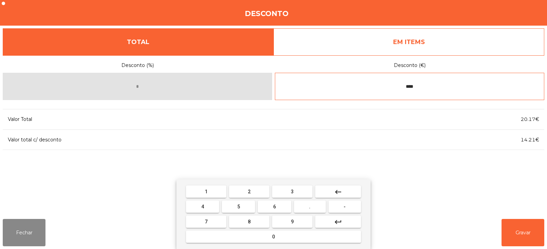
click at [405, 87] on input "****" at bounding box center [409, 86] width 269 height 27
click at [426, 86] on input "****" at bounding box center [409, 86] width 269 height 27
type input "*"
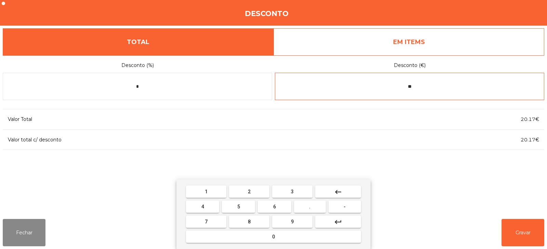
click at [435, 90] on input "**" at bounding box center [409, 86] width 269 height 27
type input "*"
click at [426, 87] on input "text" at bounding box center [409, 86] width 269 height 27
click at [409, 89] on input "**" at bounding box center [409, 86] width 269 height 27
click at [241, 211] on button "5" at bounding box center [238, 207] width 33 height 12
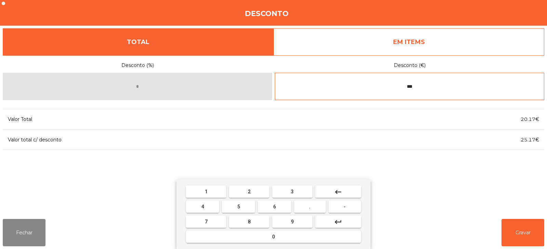
click at [438, 86] on input "***" at bounding box center [409, 86] width 269 height 27
click at [292, 219] on span "9" at bounding box center [292, 221] width 3 height 5
click at [275, 208] on span "6" at bounding box center [274, 206] width 3 height 5
type input "*****"
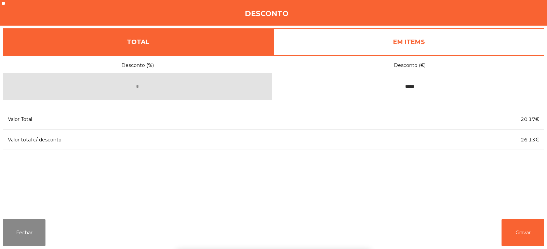
click at [520, 232] on div "1 2 3 keyboard_backspace 4 5 6 . - 7 8 9 keyboard_return 0" at bounding box center [273, 214] width 547 height 70
click at [532, 232] on button "Gravar" at bounding box center [522, 232] width 43 height 27
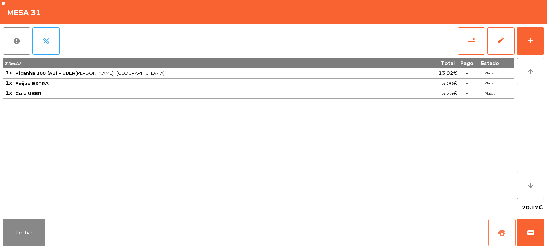
click at [498, 231] on span "print" at bounding box center [502, 233] width 8 height 8
click at [22, 229] on button "Fechar" at bounding box center [24, 232] width 43 height 27
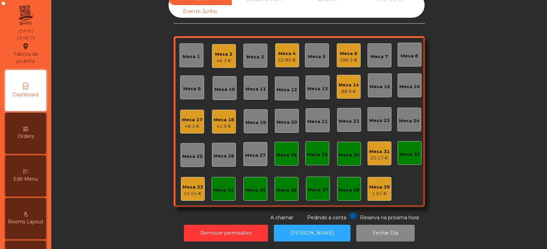
click at [348, 88] on div "88.9 €" at bounding box center [348, 91] width 21 height 7
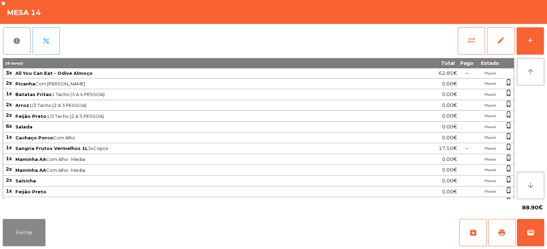
scroll to position [30, 0]
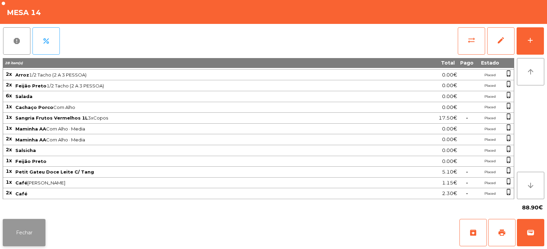
click at [27, 235] on button "Fechar" at bounding box center [24, 232] width 43 height 27
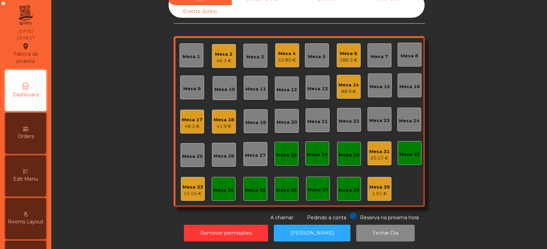
click at [383, 184] on div "Mesa 39" at bounding box center [379, 187] width 21 height 7
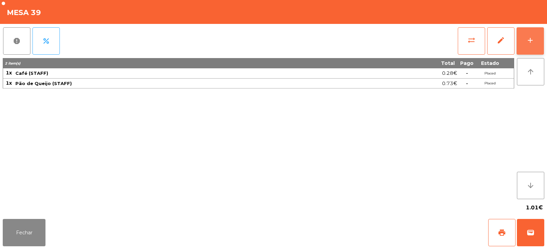
click at [537, 36] on button "add" at bounding box center [529, 40] width 27 height 27
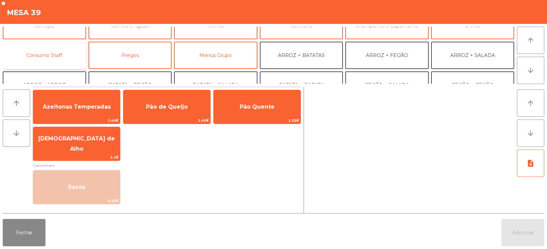
click at [55, 60] on button "Consumo Staff" at bounding box center [44, 55] width 83 height 27
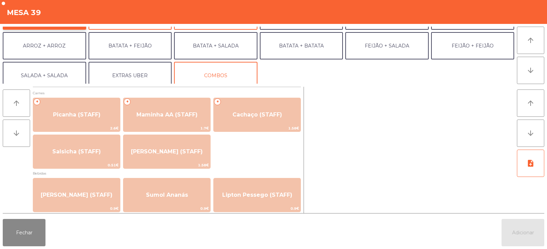
scroll to position [89, 0]
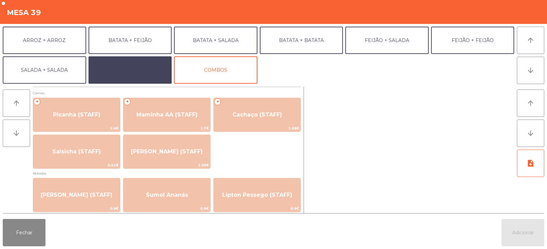
click at [142, 76] on button "EXTRAS UBER" at bounding box center [130, 69] width 83 height 27
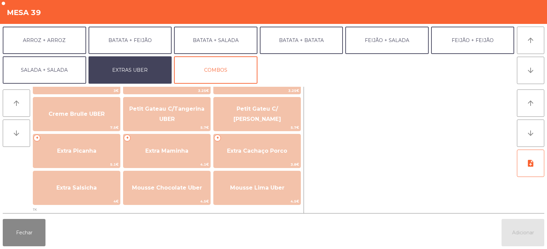
scroll to position [150, 0]
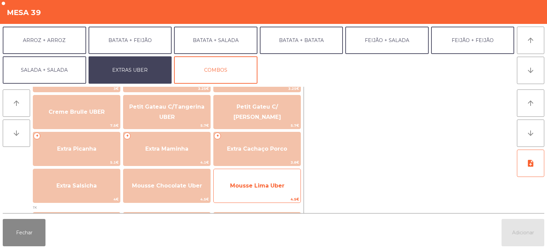
click at [273, 183] on span "Mousse Lima Uber" at bounding box center [257, 185] width 54 height 6
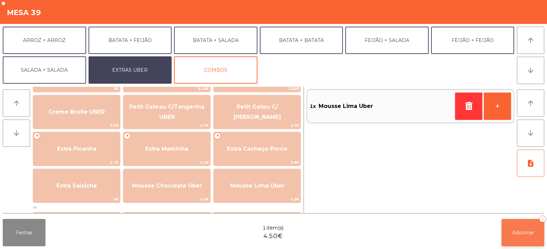
click at [519, 232] on span "Adicionar" at bounding box center [523, 233] width 22 height 6
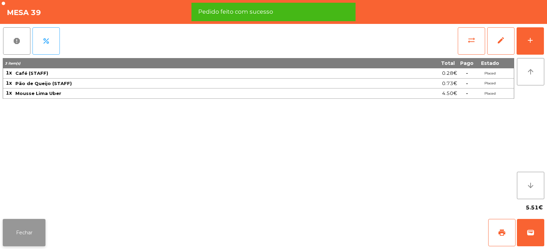
click at [18, 236] on button "Fechar" at bounding box center [24, 232] width 43 height 27
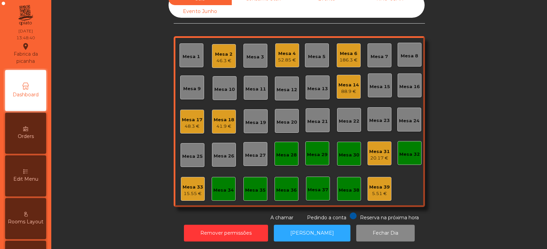
click at [377, 148] on div "Mesa 31" at bounding box center [379, 151] width 21 height 7
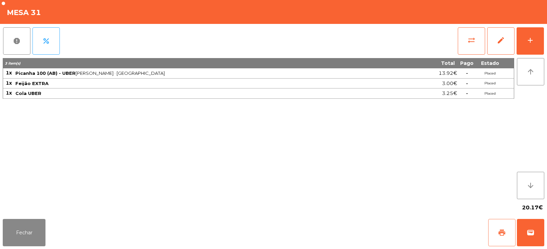
click at [496, 231] on button "print" at bounding box center [501, 232] width 27 height 27
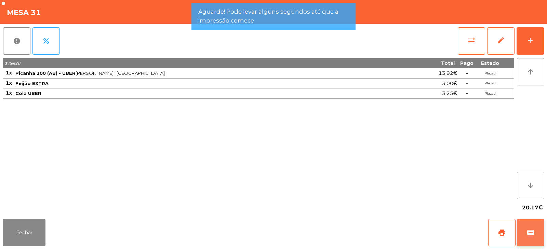
click at [528, 236] on span "wallet" at bounding box center [530, 233] width 8 height 8
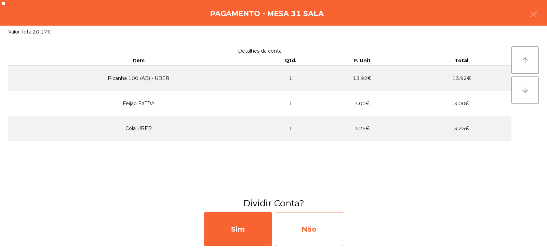
click at [306, 228] on div "Não" at bounding box center [309, 229] width 68 height 34
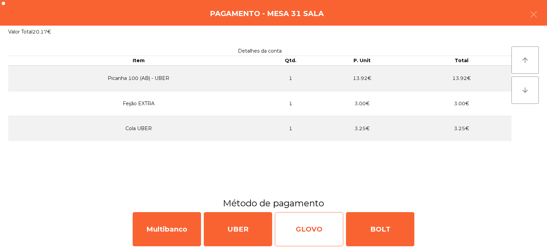
click at [311, 230] on div "GLOVO" at bounding box center [309, 229] width 68 height 34
select select "**"
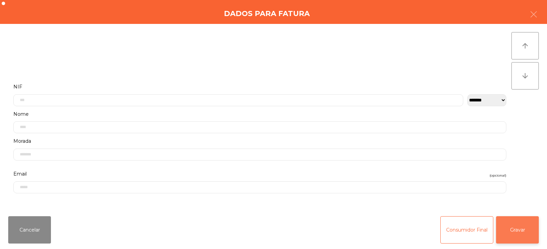
click at [518, 227] on button "Gravar" at bounding box center [517, 229] width 43 height 27
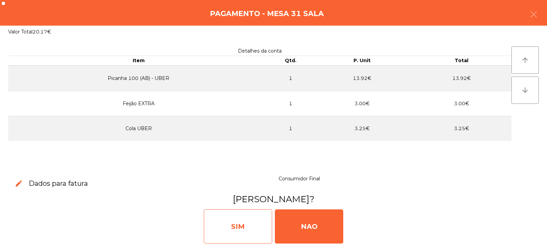
click at [243, 217] on div "SIM" at bounding box center [238, 226] width 68 height 34
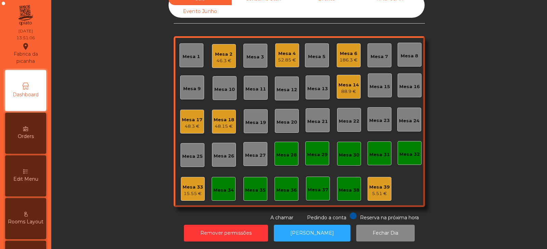
scroll to position [0, 0]
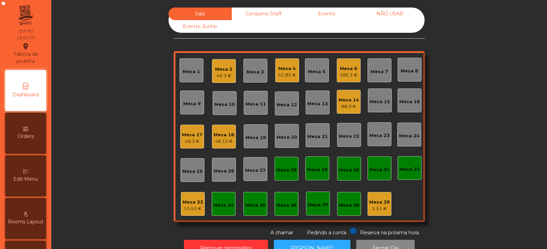
click at [227, 135] on div "Mesa 18" at bounding box center [224, 135] width 21 height 7
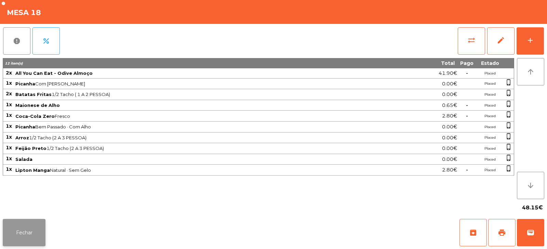
click at [28, 239] on button "Fechar" at bounding box center [24, 232] width 43 height 27
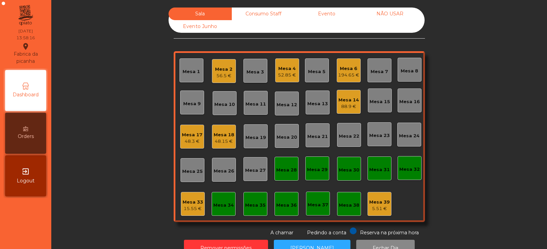
click at [338, 73] on div "194.65 €" at bounding box center [348, 75] width 21 height 7
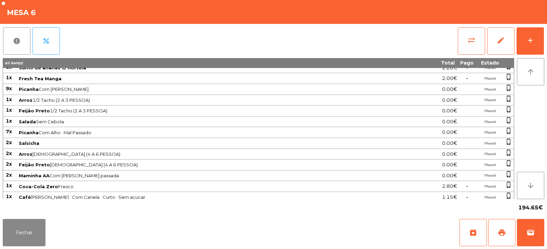
scroll to position [117, 0]
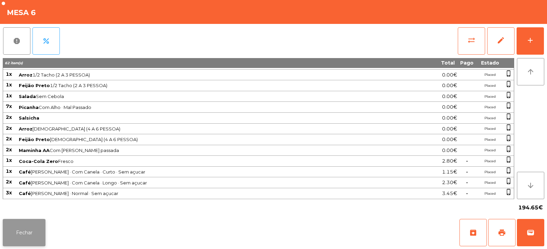
click at [31, 244] on button "Fechar" at bounding box center [24, 232] width 43 height 27
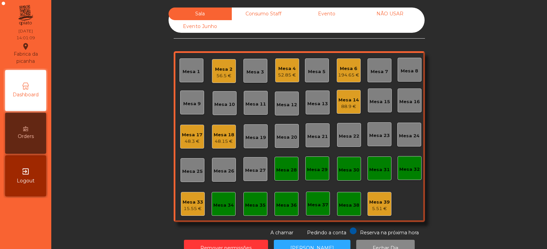
click at [187, 199] on div "Mesa 33" at bounding box center [192, 202] width 21 height 7
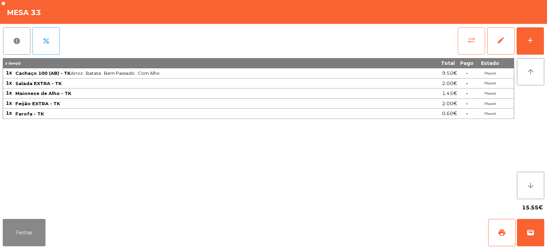
click at [464, 40] on button "sync_alt" at bounding box center [471, 40] width 27 height 27
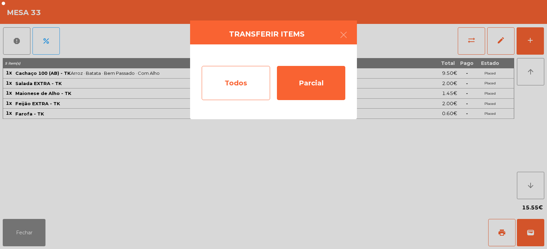
click at [246, 81] on div "Todos" at bounding box center [236, 83] width 68 height 34
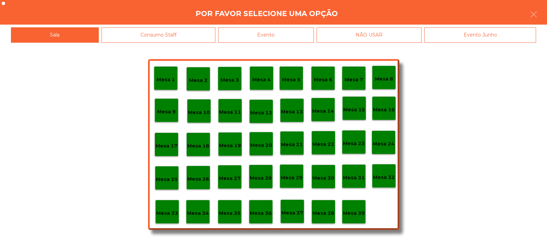
click at [278, 35] on div "Evento" at bounding box center [266, 34] width 96 height 15
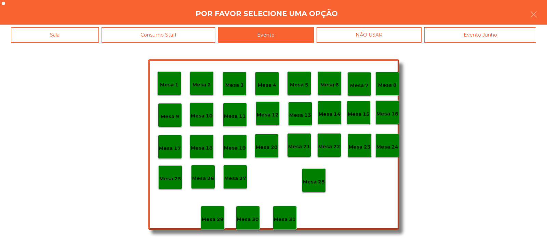
click at [315, 183] on p "Mesa 28" at bounding box center [314, 182] width 22 height 8
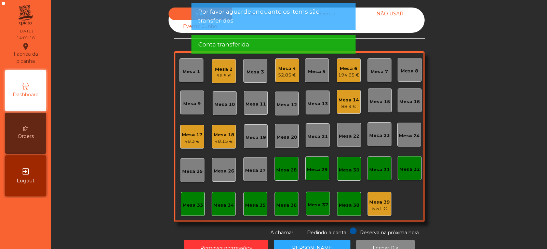
click at [250, 203] on div "Mesa 35" at bounding box center [255, 205] width 21 height 7
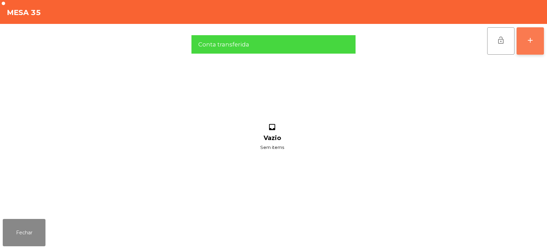
click at [526, 49] on button "add" at bounding box center [529, 40] width 27 height 27
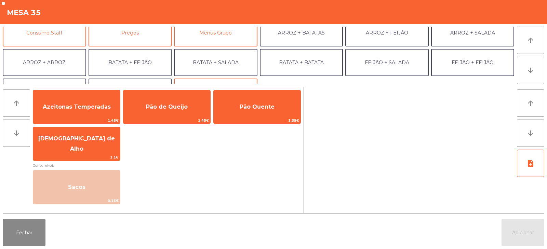
scroll to position [55, 0]
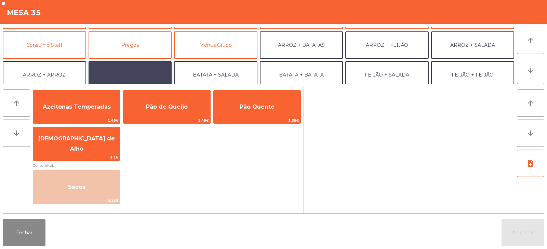
click at [132, 73] on button "BATATA + FEIJÃO" at bounding box center [130, 74] width 83 height 27
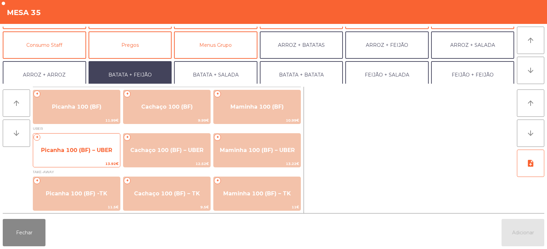
click at [67, 158] on span "Picanha 100 (BF) – UBER" at bounding box center [76, 150] width 87 height 18
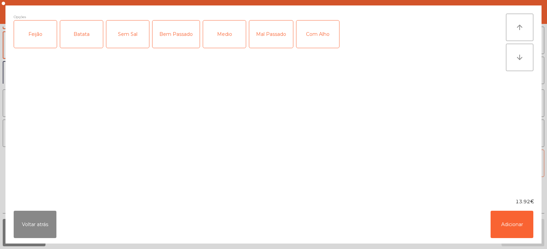
click at [43, 34] on div "Feijão" at bounding box center [35, 34] width 43 height 27
click at [76, 41] on div "Batata" at bounding box center [81, 34] width 43 height 27
click at [225, 35] on div "Medio" at bounding box center [224, 34] width 43 height 27
click at [313, 34] on div "Com Alho" at bounding box center [317, 34] width 43 height 27
click at [508, 226] on button "Adicionar" at bounding box center [511, 224] width 43 height 27
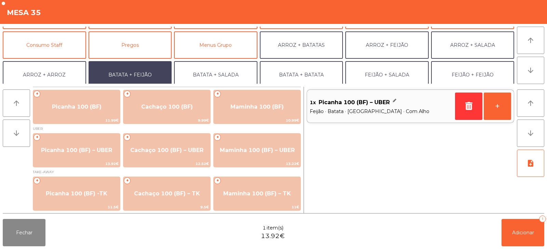
scroll to position [89, 0]
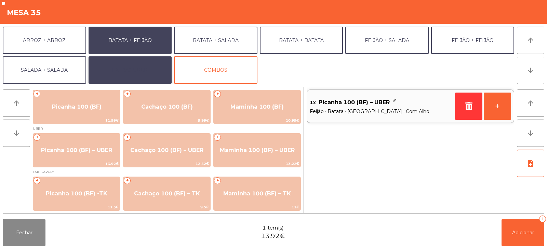
click at [139, 72] on button "EXTRAS UBER" at bounding box center [130, 69] width 83 height 27
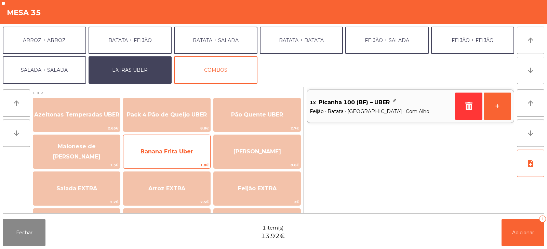
click at [169, 147] on span "Banana Frita Uber" at bounding box center [166, 151] width 87 height 18
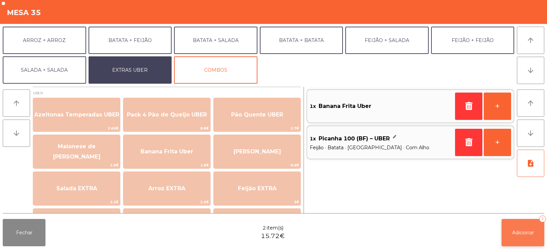
click at [527, 235] on span "Adicionar" at bounding box center [523, 233] width 22 height 6
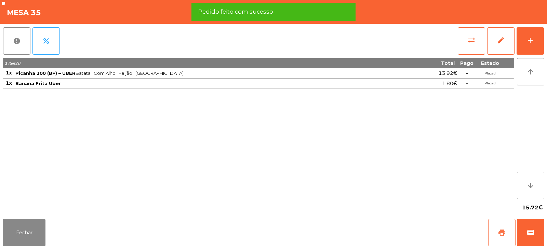
click at [490, 231] on button "print" at bounding box center [501, 232] width 27 height 27
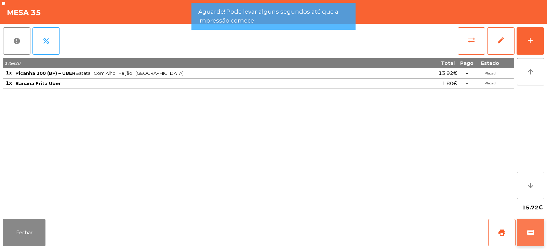
click at [531, 232] on span "wallet" at bounding box center [530, 233] width 8 height 8
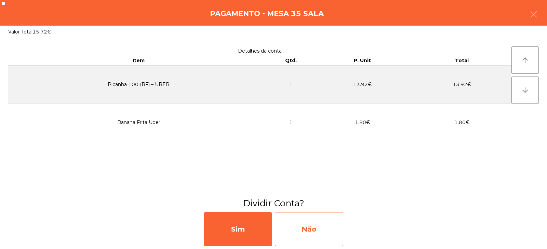
click at [313, 231] on div "Não" at bounding box center [309, 229] width 68 height 34
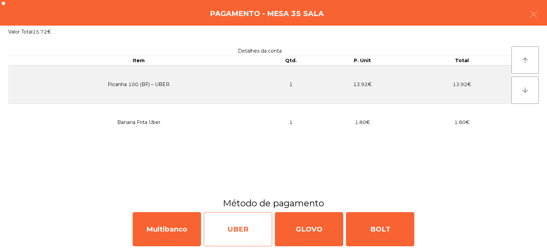
click at [233, 227] on div "UBER" at bounding box center [238, 229] width 68 height 34
select select "**"
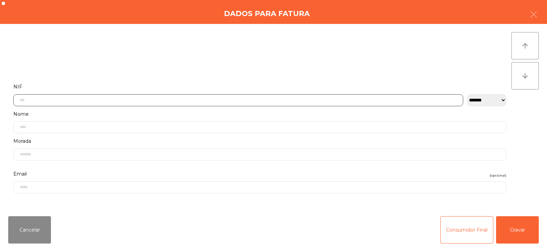
click at [203, 101] on input "text" at bounding box center [238, 100] width 450 height 12
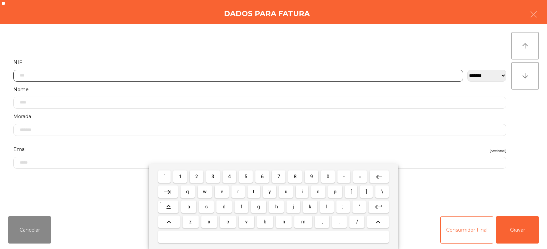
scroll to position [50, 0]
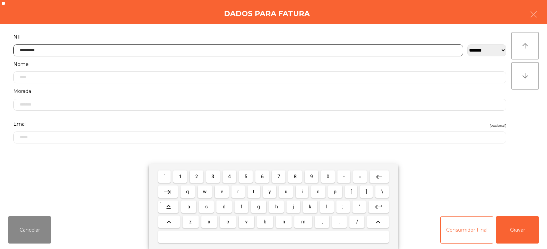
type input "*********"
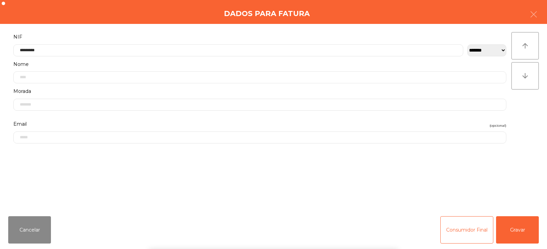
click at [534, 96] on div "**********" at bounding box center [273, 117] width 547 height 187
click at [529, 232] on button "Gravar" at bounding box center [517, 229] width 43 height 27
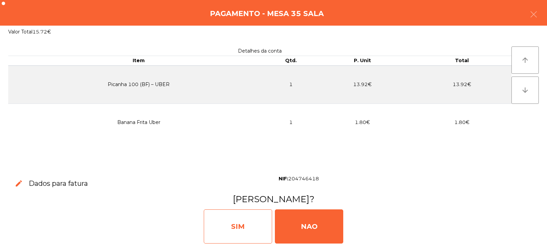
click at [233, 220] on div "SIM" at bounding box center [238, 226] width 68 height 34
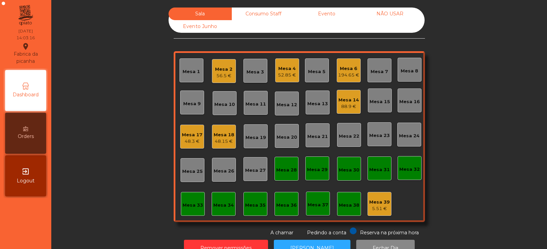
click at [347, 102] on div "Mesa 14" at bounding box center [348, 100] width 21 height 7
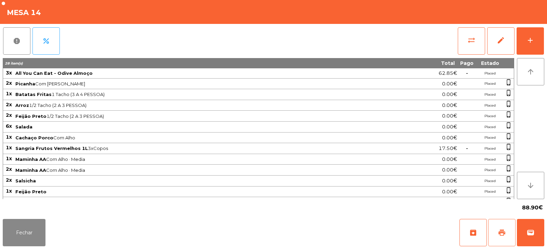
click at [499, 237] on button "print" at bounding box center [501, 232] width 27 height 27
click at [527, 230] on span "wallet" at bounding box center [530, 233] width 8 height 8
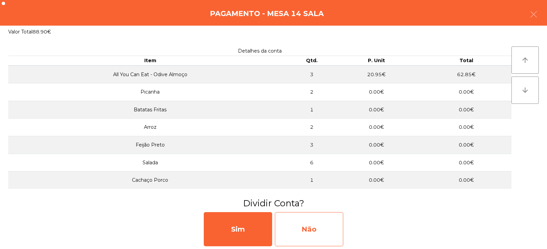
click at [304, 224] on div "Não" at bounding box center [309, 229] width 68 height 34
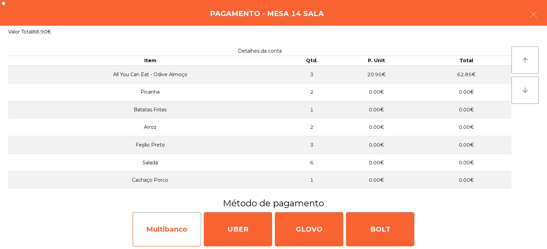
click at [173, 238] on div "Multibanco" at bounding box center [167, 229] width 68 height 34
select select "**"
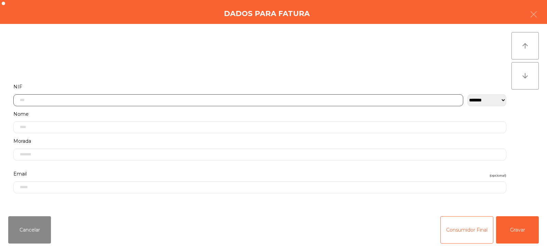
click at [218, 100] on input "text" at bounding box center [238, 100] width 450 height 12
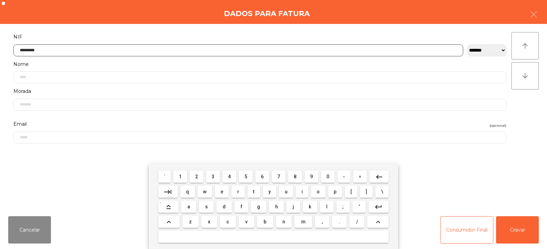
type input "*********"
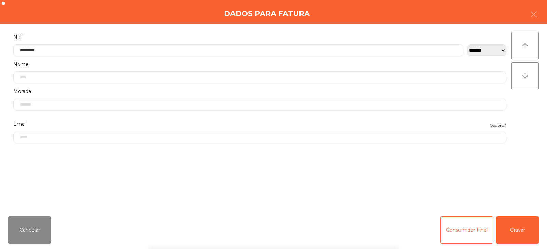
click at [522, 115] on div "arrow_upward arrow_downward" at bounding box center [524, 117] width 27 height 171
click at [518, 236] on button "Gravar" at bounding box center [517, 229] width 43 height 27
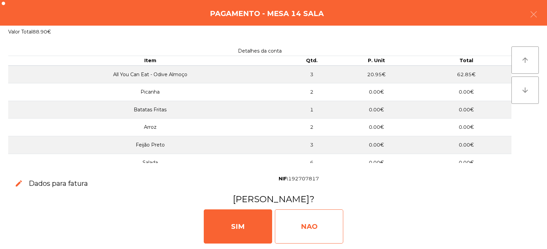
click at [317, 223] on div "NAO" at bounding box center [309, 226] width 68 height 34
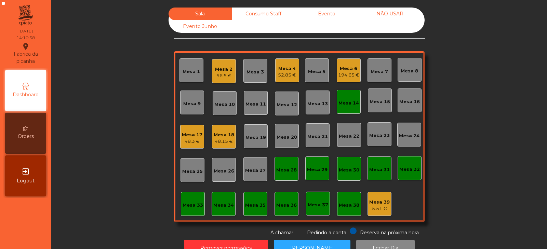
click at [348, 95] on div "Mesa 14" at bounding box center [349, 102] width 24 height 24
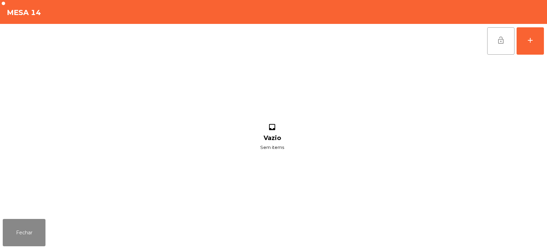
click at [497, 44] on span "lock_open" at bounding box center [500, 40] width 8 height 8
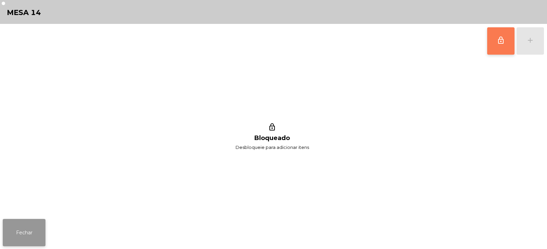
click at [37, 235] on button "Fechar" at bounding box center [24, 232] width 43 height 27
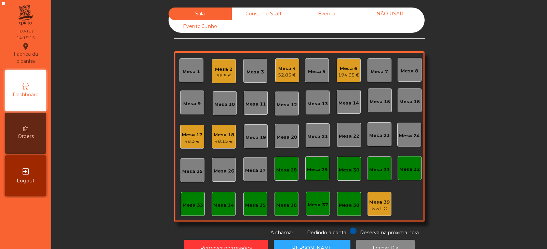
click at [222, 107] on div "Mesa 10" at bounding box center [224, 104] width 21 height 7
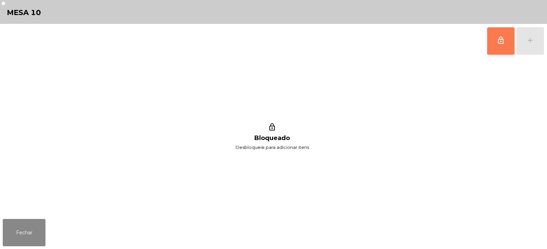
click at [499, 46] on button "lock_outline" at bounding box center [500, 40] width 27 height 27
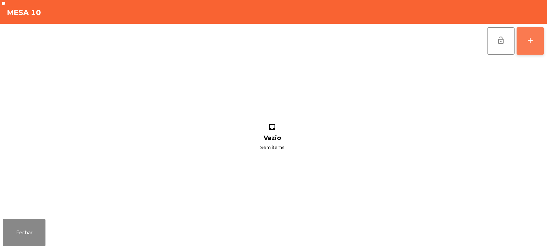
click at [522, 42] on button "add" at bounding box center [529, 40] width 27 height 27
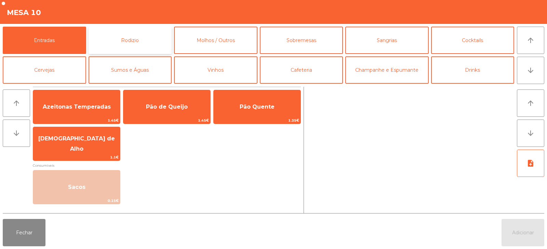
click at [117, 42] on button "Rodizio" at bounding box center [130, 40] width 83 height 27
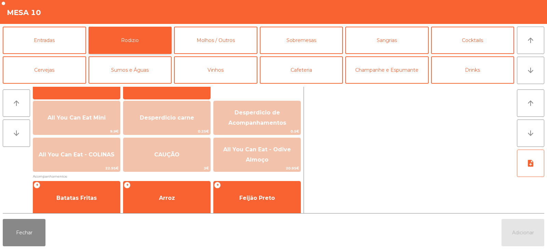
scroll to position [66, 0]
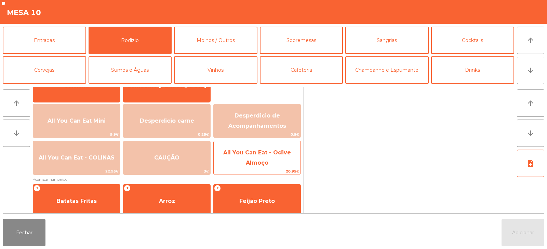
click at [255, 162] on span "All You Can Eat - Odive Almoço" at bounding box center [257, 157] width 68 height 17
click at [258, 163] on span "All You Can Eat - Odive Almoço" at bounding box center [257, 157] width 68 height 17
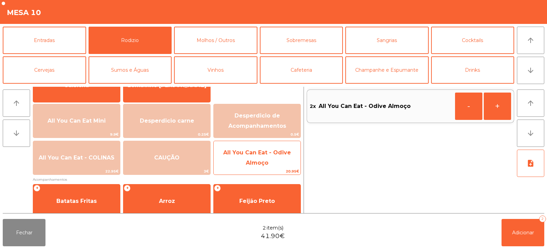
click at [259, 163] on span "All You Can Eat - Odive Almoço" at bounding box center [257, 157] width 68 height 17
click at [262, 168] on span "20.95€" at bounding box center [257, 171] width 87 height 6
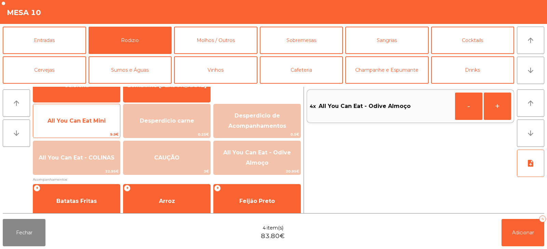
click at [79, 123] on span "All You Can Eat Mini" at bounding box center [76, 121] width 58 height 6
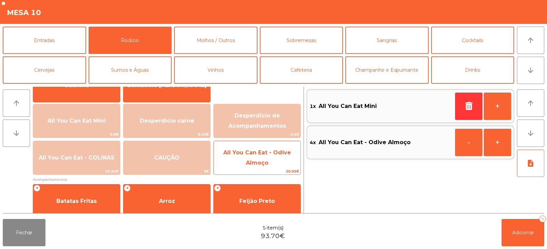
click at [262, 159] on span "All You Can Eat - Odive Almoço" at bounding box center [257, 158] width 87 height 29
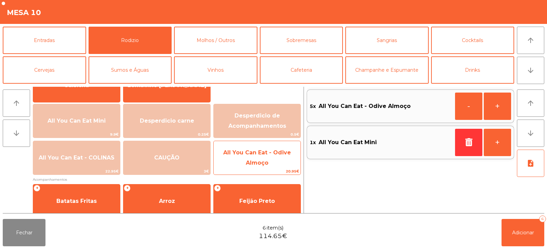
click at [263, 161] on span "All You Can Eat - Odive Almoço" at bounding box center [257, 157] width 68 height 17
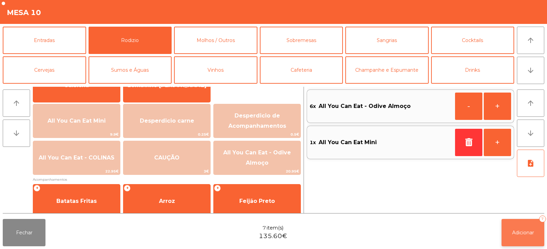
click at [517, 229] on button "Adicionar 7" at bounding box center [522, 232] width 43 height 27
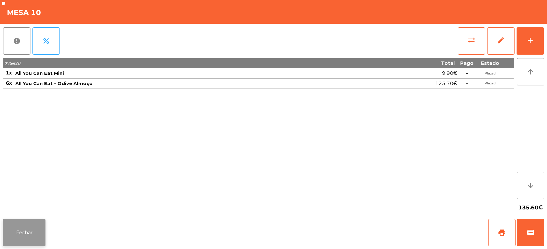
click at [28, 233] on button "Fechar" at bounding box center [24, 232] width 43 height 27
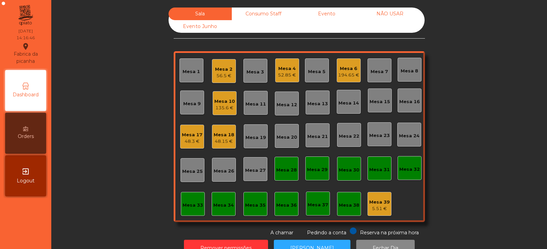
click at [227, 102] on div "Mesa 10" at bounding box center [224, 101] width 21 height 7
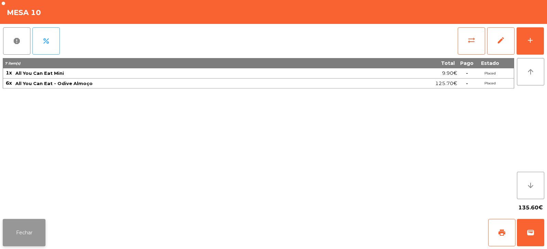
click at [28, 233] on button "Fechar" at bounding box center [24, 232] width 43 height 27
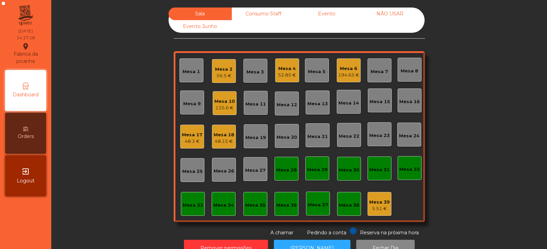
click at [229, 71] on div "Mesa 2" at bounding box center [223, 69] width 17 height 7
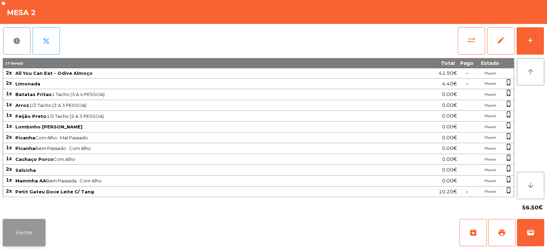
click at [27, 239] on button "Fechar" at bounding box center [24, 232] width 43 height 27
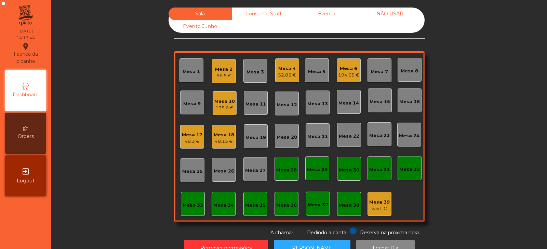
click at [223, 81] on div "Mesa 2 56.5 €" at bounding box center [224, 71] width 24 height 24
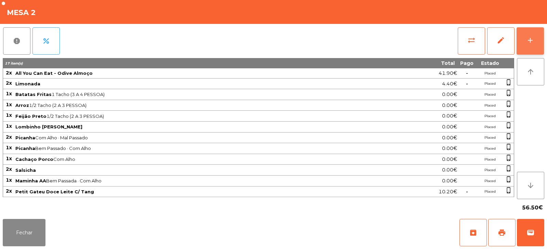
click at [528, 45] on button "add" at bounding box center [529, 40] width 27 height 27
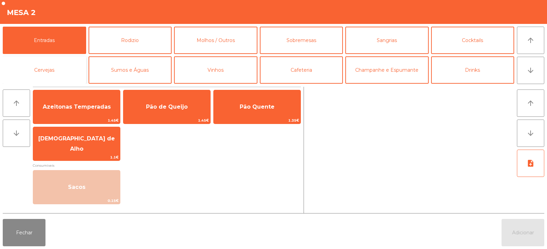
click at [51, 69] on button "Cervejas" at bounding box center [44, 69] width 83 height 27
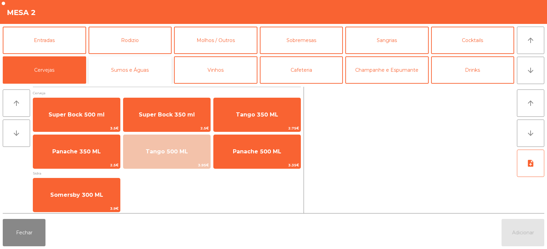
click at [135, 67] on button "Sumos e Águas" at bounding box center [130, 69] width 83 height 27
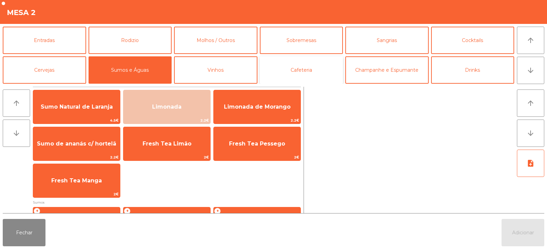
click at [302, 68] on button "Cafeteria" at bounding box center [301, 69] width 83 height 27
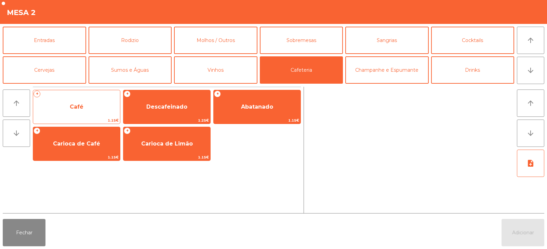
click at [89, 101] on span "Café" at bounding box center [76, 107] width 87 height 18
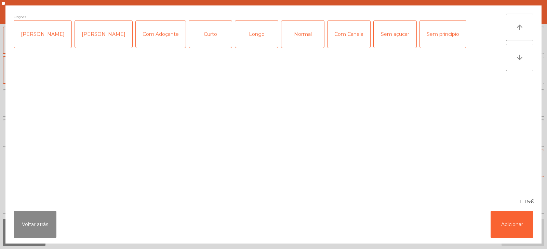
click at [207, 36] on div "Curto" at bounding box center [210, 34] width 43 height 27
click at [543, 221] on ngb-modal-window "Opções (Curto) Chavena Fria Chavena Escaldada Com Adoçante Curto Longo Normal C…" at bounding box center [273, 124] width 547 height 249
click at [520, 222] on button "Adicionar" at bounding box center [511, 224] width 43 height 27
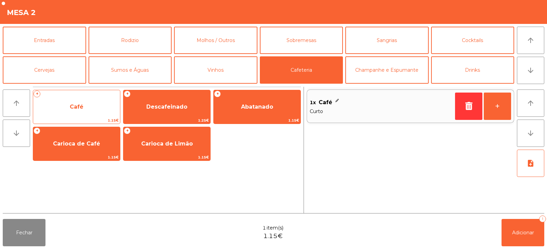
click at [81, 107] on span "Café" at bounding box center [77, 107] width 14 height 6
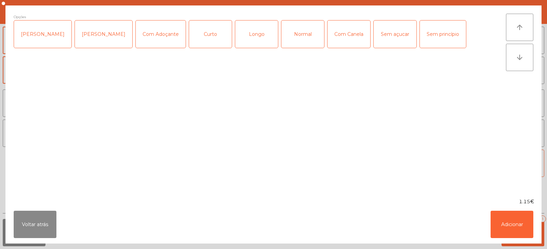
click at [299, 43] on div "Normal" at bounding box center [302, 34] width 43 height 27
click at [511, 219] on button "Adicionar" at bounding box center [511, 224] width 43 height 27
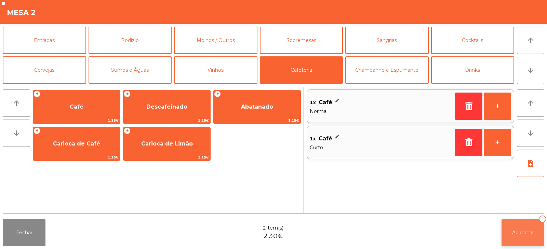
click at [518, 236] on button "Adicionar 2" at bounding box center [522, 232] width 43 height 27
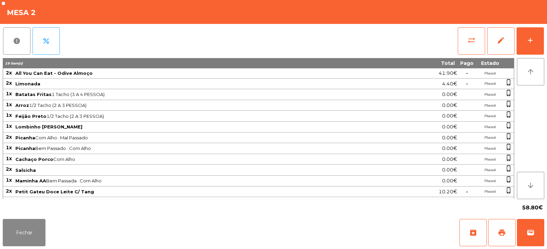
click at [272, 228] on div "Fechar archive print wallet" at bounding box center [273, 232] width 547 height 33
click at [30, 237] on button "Fechar" at bounding box center [24, 232] width 43 height 27
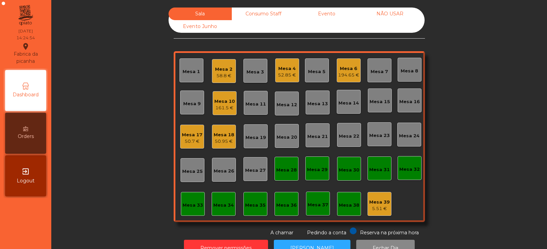
click at [217, 70] on div "Mesa 2" at bounding box center [223, 69] width 17 height 7
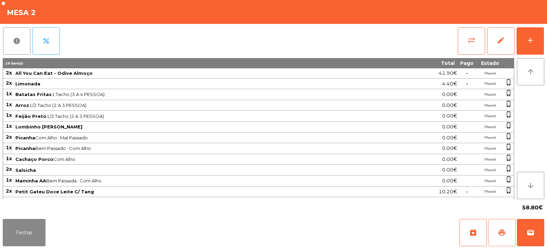
click at [499, 232] on span "print" at bounding box center [502, 233] width 8 height 8
click at [21, 228] on button "Fechar" at bounding box center [24, 232] width 43 height 27
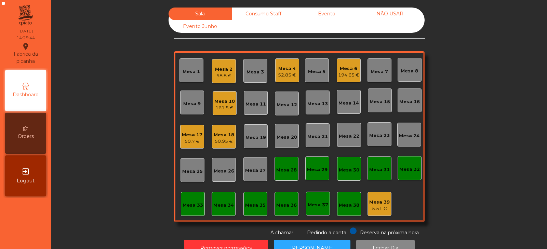
scroll to position [20, 0]
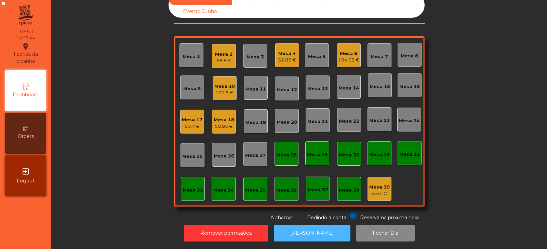
click at [311, 225] on button "[PERSON_NAME]" at bounding box center [312, 233] width 77 height 17
click at [215, 51] on div "Mesa 2" at bounding box center [223, 54] width 17 height 7
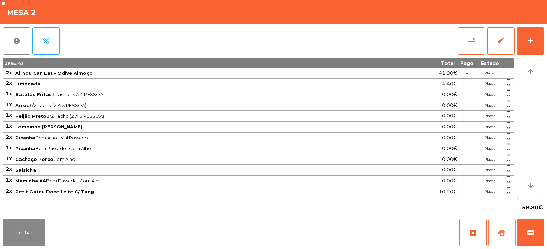
click at [505, 230] on span "print" at bounding box center [502, 233] width 8 height 8
click at [469, 45] on button "sync_alt" at bounding box center [471, 40] width 27 height 27
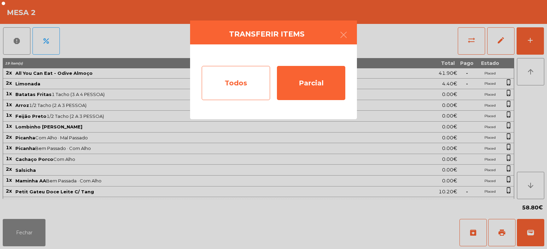
click at [241, 81] on div "Todos" at bounding box center [236, 83] width 68 height 34
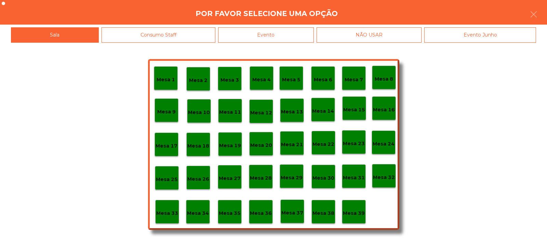
click at [273, 33] on div "Evento" at bounding box center [266, 34] width 96 height 15
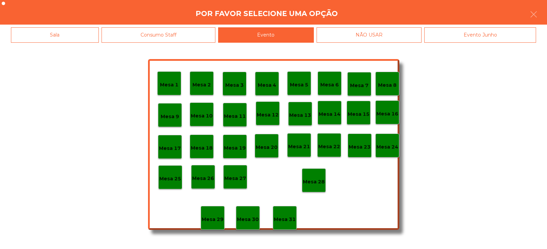
click at [317, 177] on div "Mesa 28" at bounding box center [314, 180] width 22 height 11
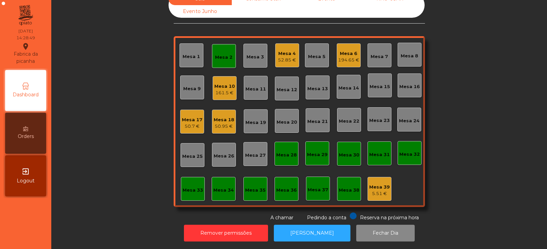
click at [340, 59] on div "Mesa 6 194.65 €" at bounding box center [349, 55] width 24 height 24
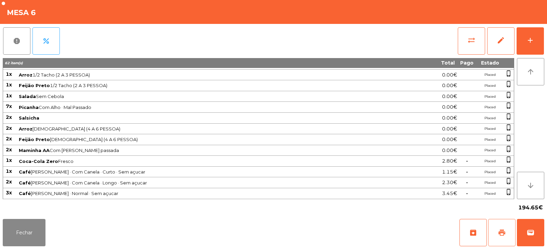
click at [510, 234] on button "print" at bounding box center [501, 232] width 27 height 27
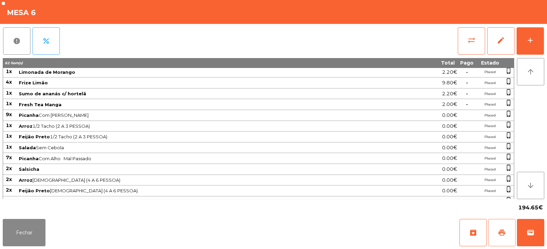
scroll to position [0, 0]
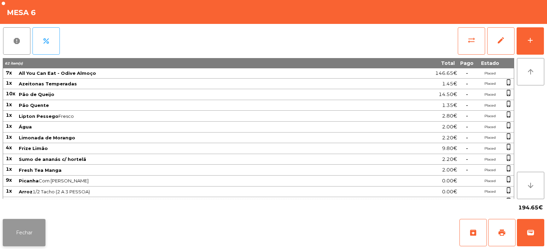
click at [31, 230] on button "Fechar" at bounding box center [24, 232] width 43 height 27
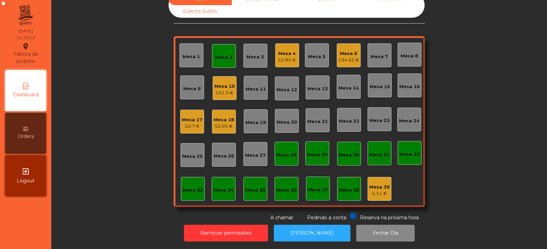
click at [349, 57] on div "194.65 €" at bounding box center [348, 60] width 21 height 7
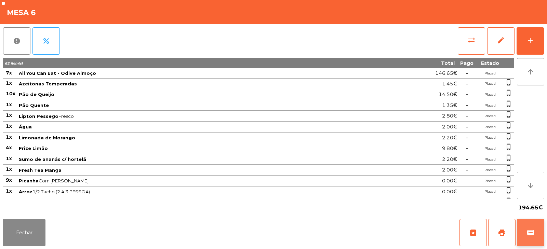
click at [523, 236] on button "wallet" at bounding box center [530, 232] width 27 height 27
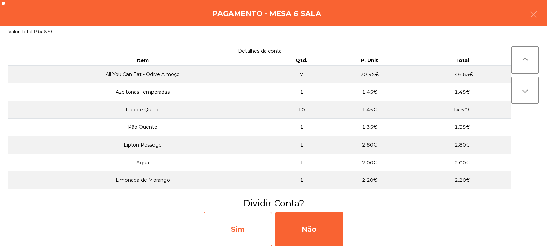
click at [246, 230] on div "Sim" at bounding box center [238, 229] width 68 height 34
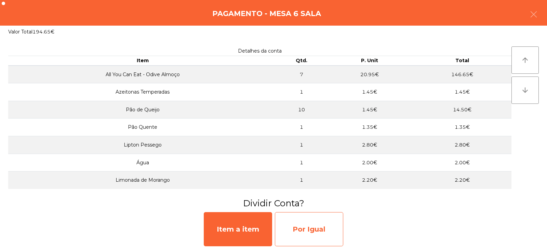
click at [307, 233] on div "Por Igual" at bounding box center [309, 229] width 68 height 34
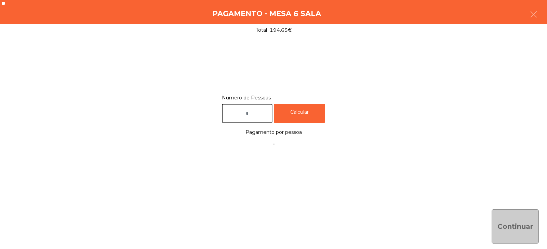
click at [242, 115] on input "text" at bounding box center [247, 113] width 51 height 19
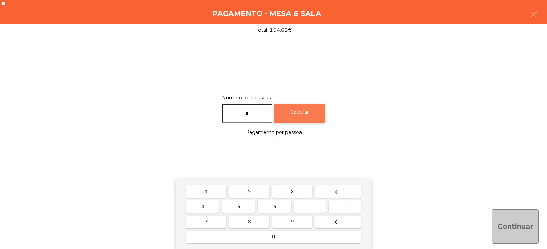
type input "*"
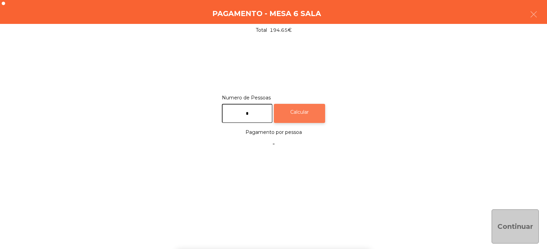
click at [314, 116] on div "Calcular" at bounding box center [299, 113] width 51 height 19
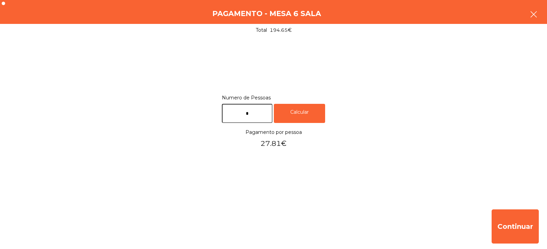
click at [530, 12] on icon "button" at bounding box center [533, 14] width 8 height 8
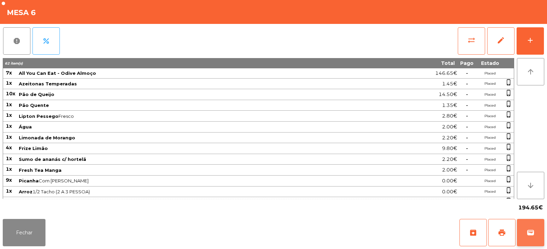
click at [540, 233] on button "wallet" at bounding box center [530, 232] width 27 height 27
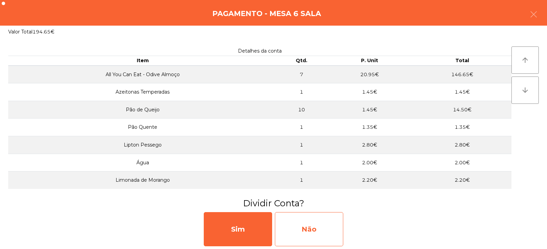
click at [317, 230] on div "Não" at bounding box center [309, 229] width 68 height 34
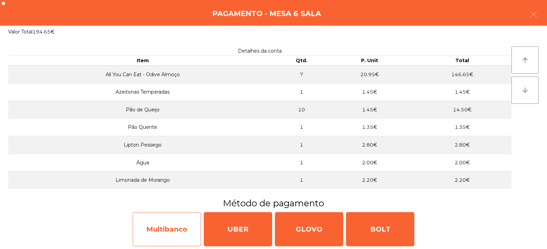
click at [179, 232] on div "Multibanco" at bounding box center [167, 229] width 68 height 34
select select "**"
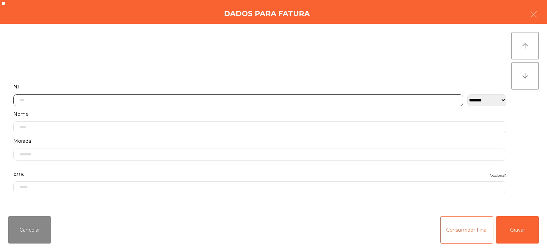
click at [245, 102] on input "text" at bounding box center [238, 100] width 450 height 12
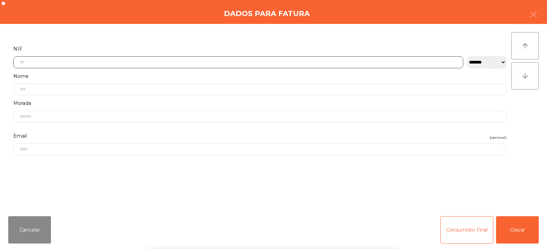
scroll to position [50, 0]
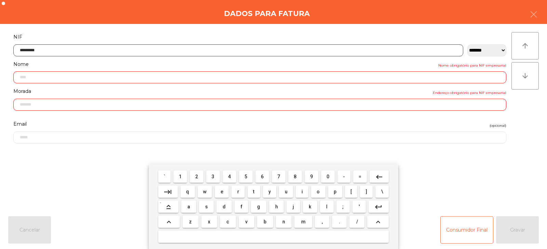
type input "*********"
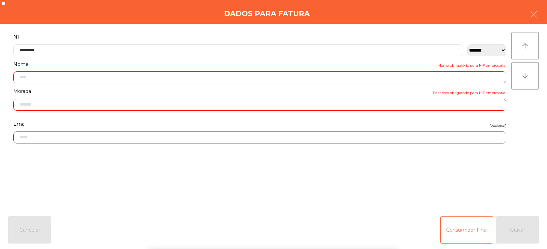
click at [414, 140] on input "email" at bounding box center [259, 138] width 493 height 12
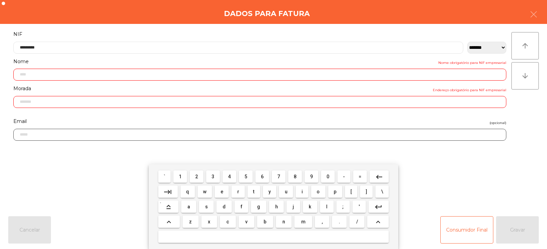
type input "**********"
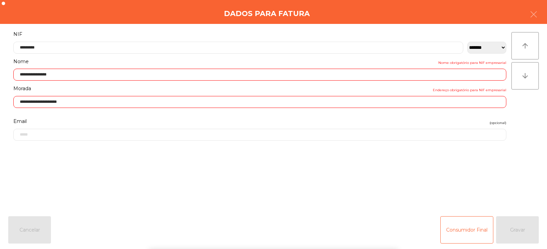
click at [521, 228] on div "` 1 2 3 4 5 6 7 8 9 0 - = keyboard_backspace keyboard_tab q w e r t y u i o p […" at bounding box center [273, 206] width 547 height 85
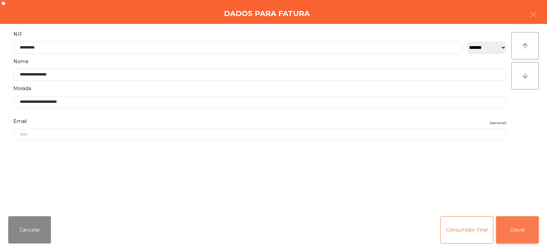
click at [519, 234] on button "Gravar" at bounding box center [517, 229] width 43 height 27
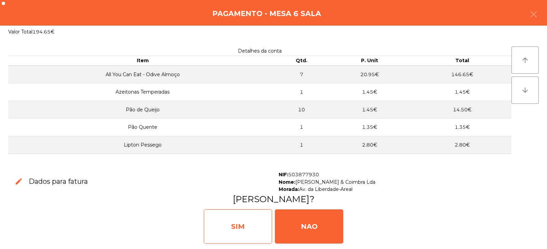
click at [232, 223] on div "SIM" at bounding box center [238, 226] width 68 height 34
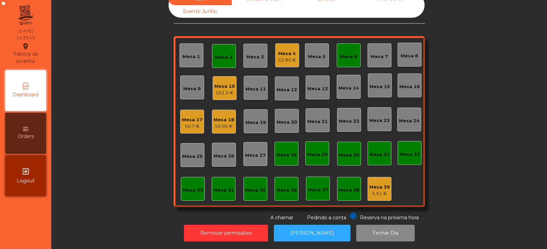
click at [282, 47] on div "Mesa 4 52.85 €" at bounding box center [287, 55] width 18 height 16
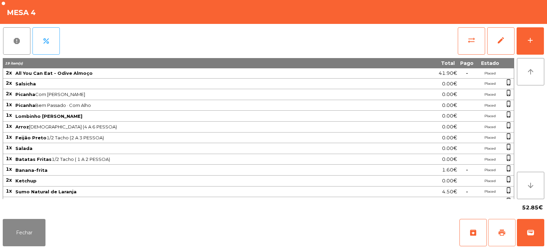
click at [502, 231] on span "print" at bounding box center [502, 233] width 8 height 8
click at [469, 42] on span "sync_alt" at bounding box center [471, 40] width 8 height 8
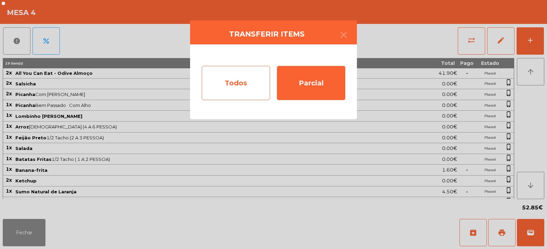
click at [238, 72] on div "Todos" at bounding box center [236, 83] width 68 height 34
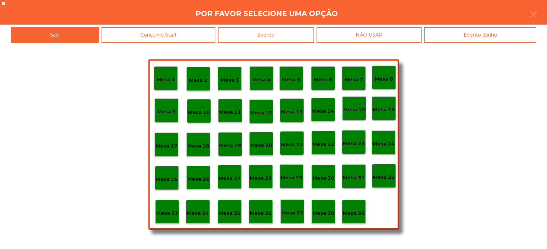
click at [280, 31] on div "Evento" at bounding box center [266, 34] width 96 height 15
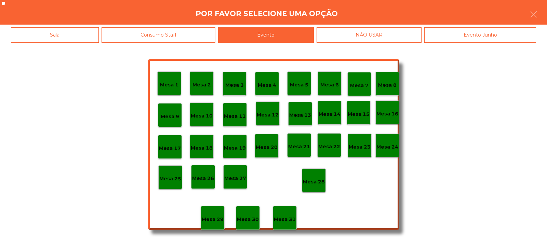
click at [314, 176] on div "Mesa 28" at bounding box center [314, 180] width 22 height 11
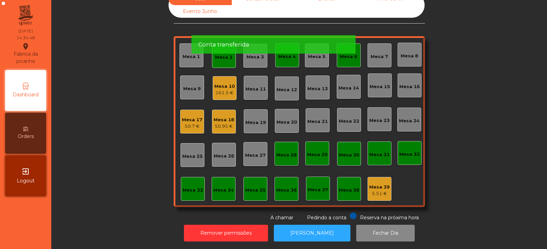
click at [187, 123] on div "50.7 €" at bounding box center [192, 126] width 21 height 7
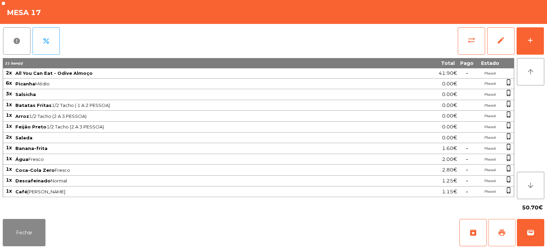
click at [503, 226] on button "print" at bounding box center [501, 232] width 27 height 27
click at [534, 229] on span "wallet" at bounding box center [530, 233] width 8 height 8
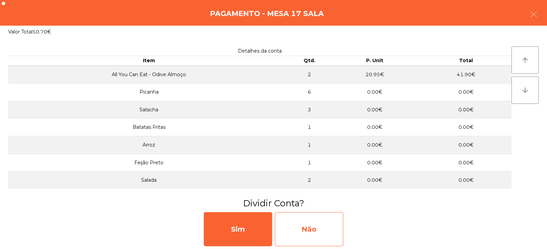
click at [305, 225] on div "Não" at bounding box center [309, 229] width 68 height 34
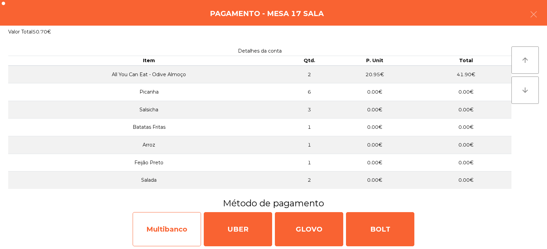
click at [171, 230] on div "Multibanco" at bounding box center [167, 229] width 68 height 34
select select "**"
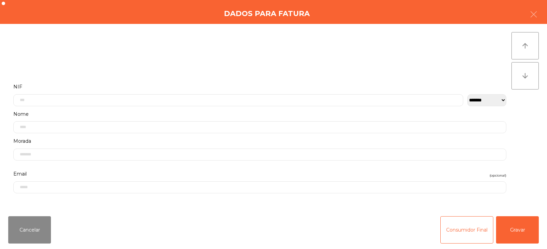
click at [215, 87] on label "NIF" at bounding box center [259, 86] width 493 height 9
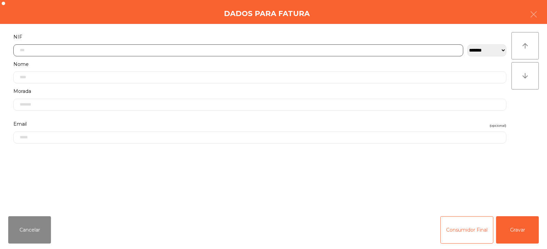
click at [193, 53] on input "text" at bounding box center [238, 50] width 450 height 12
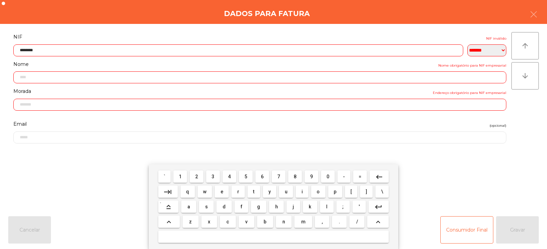
type input "*********"
type input "**********"
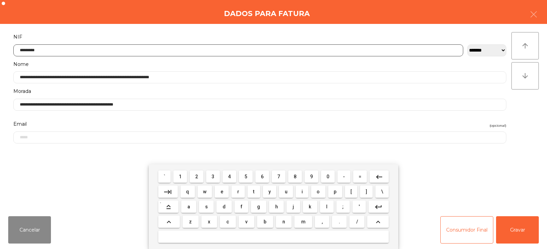
type input "*********"
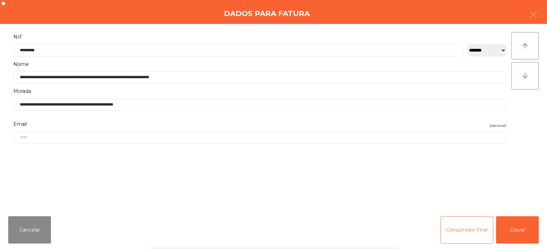
click at [535, 114] on div "**********" at bounding box center [273, 117] width 547 height 187
click at [522, 230] on button "Gravar" at bounding box center [517, 229] width 43 height 27
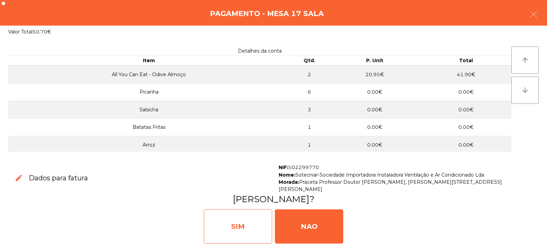
click at [235, 226] on div "SIM" at bounding box center [238, 226] width 68 height 34
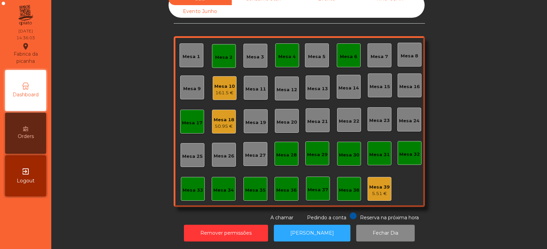
click at [223, 54] on div "Mesa 2" at bounding box center [223, 57] width 17 height 7
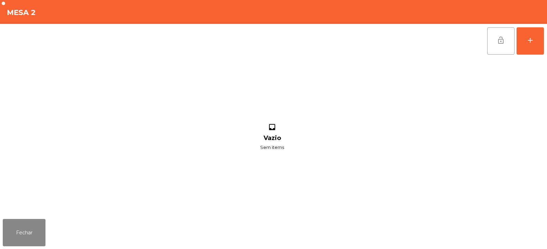
click at [502, 50] on button "lock_open" at bounding box center [500, 40] width 27 height 27
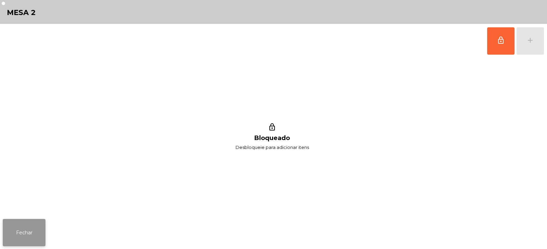
click at [4, 224] on button "Fechar" at bounding box center [24, 232] width 43 height 27
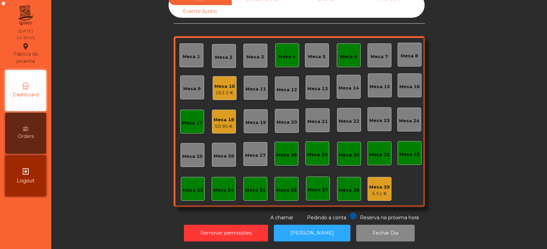
click at [292, 57] on div "Mesa 4" at bounding box center [287, 55] width 24 height 24
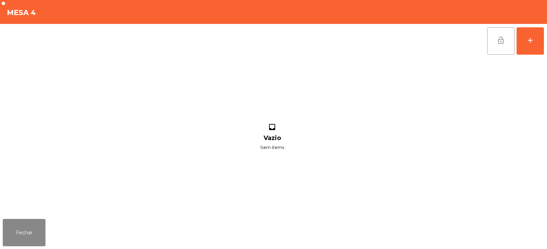
click at [505, 38] on button "lock_open" at bounding box center [500, 40] width 27 height 27
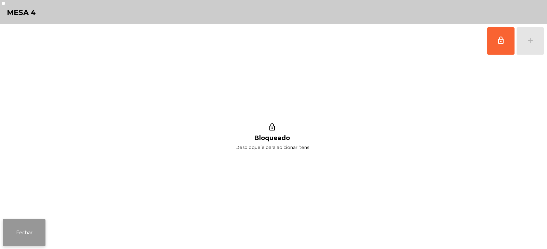
click at [25, 237] on button "Fechar" at bounding box center [24, 232] width 43 height 27
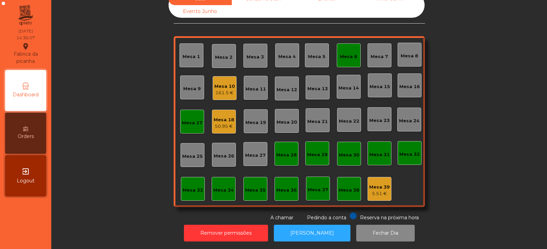
click at [343, 53] on div "Mesa 6" at bounding box center [348, 56] width 17 height 7
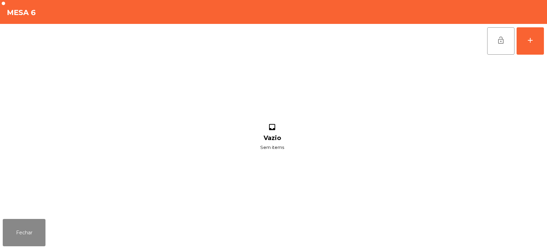
click at [508, 40] on button "lock_open" at bounding box center [500, 40] width 27 height 27
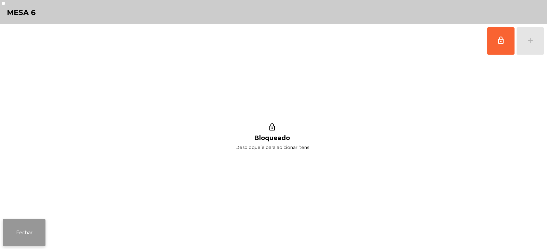
click at [16, 242] on button "Fechar" at bounding box center [24, 232] width 43 height 27
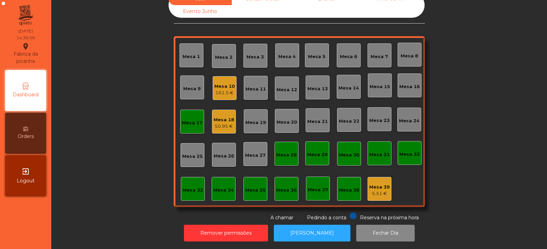
click at [189, 121] on div "Mesa 17" at bounding box center [192, 123] width 21 height 7
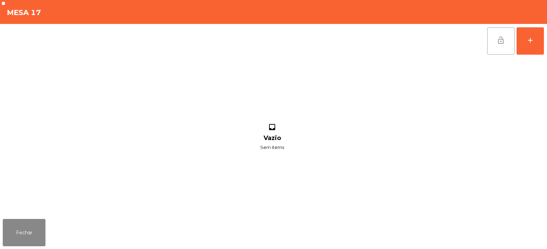
click at [500, 47] on button "lock_open" at bounding box center [500, 40] width 27 height 27
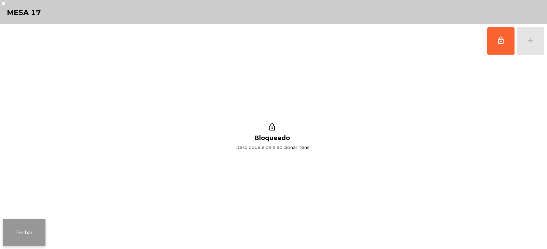
click at [22, 231] on button "Fechar" at bounding box center [24, 232] width 43 height 27
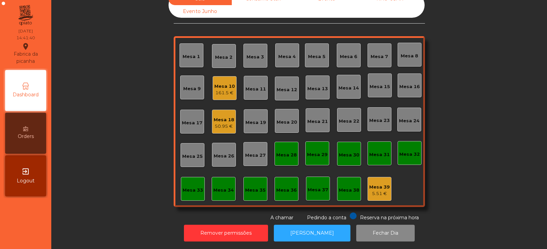
scroll to position [0, 0]
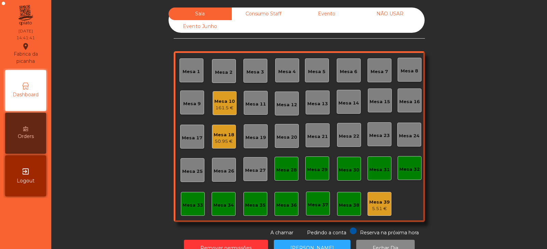
click at [251, 9] on div "Consumo Staff" at bounding box center [263, 14] width 63 height 13
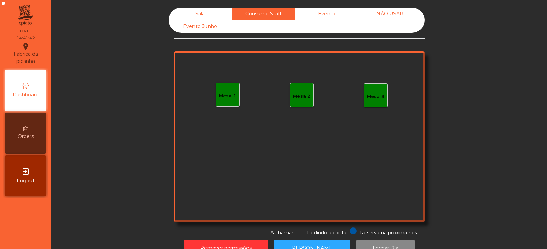
click at [227, 104] on div "Mesa 1" at bounding box center [228, 95] width 24 height 24
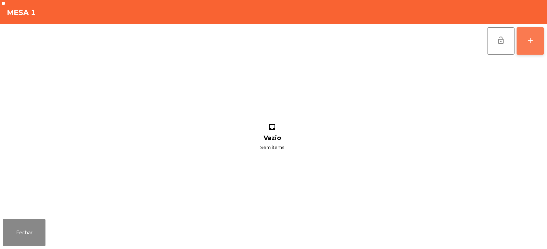
click at [535, 48] on button "add" at bounding box center [529, 40] width 27 height 27
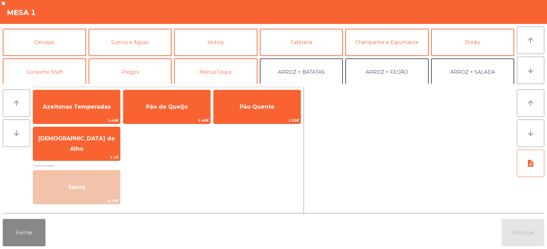
scroll to position [50, 0]
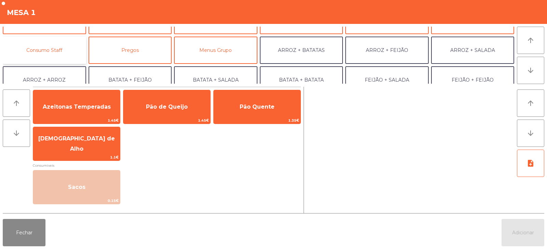
click at [70, 60] on button "Consumo Staff" at bounding box center [44, 50] width 83 height 27
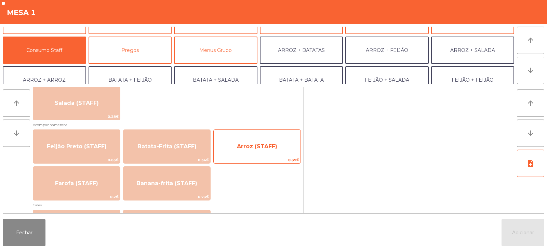
click at [258, 149] on span "Arroz (STAFF)" at bounding box center [257, 146] width 40 height 6
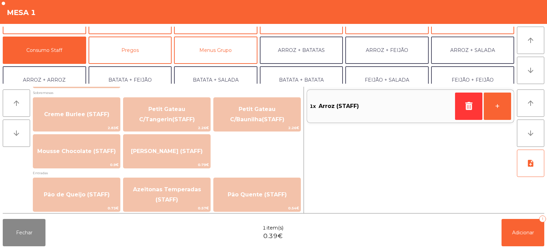
scroll to position [593, 0]
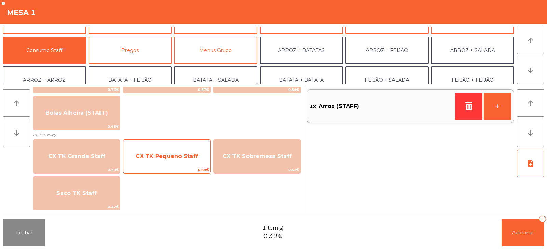
click at [147, 170] on span "0.68€" at bounding box center [166, 170] width 87 height 6
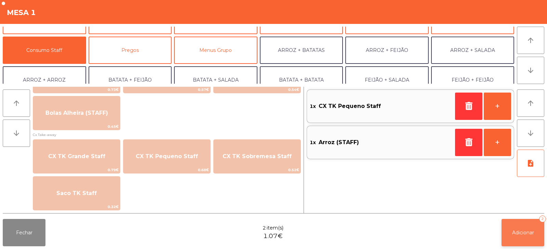
click at [523, 232] on span "Adicionar" at bounding box center [523, 233] width 22 height 6
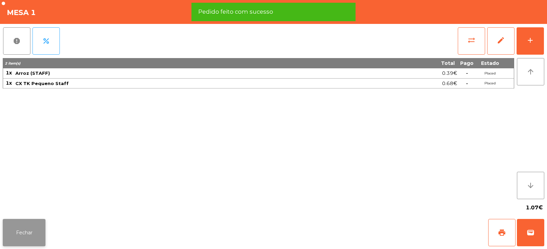
click at [26, 239] on button "Fechar" at bounding box center [24, 232] width 43 height 27
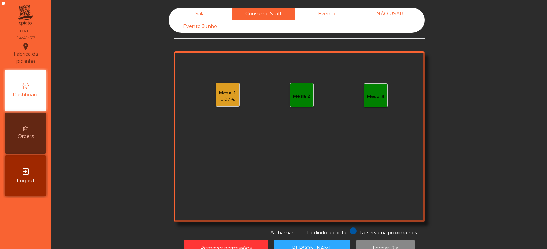
click at [223, 104] on div "Mesa 1 1.07 €" at bounding box center [228, 95] width 24 height 24
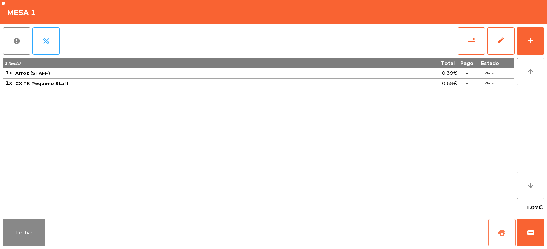
click at [500, 234] on span "print" at bounding box center [502, 233] width 8 height 8
click at [36, 232] on button "Fechar" at bounding box center [24, 232] width 43 height 27
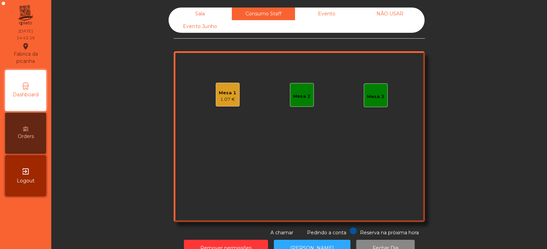
click at [200, 13] on div "Sala" at bounding box center [199, 14] width 63 height 13
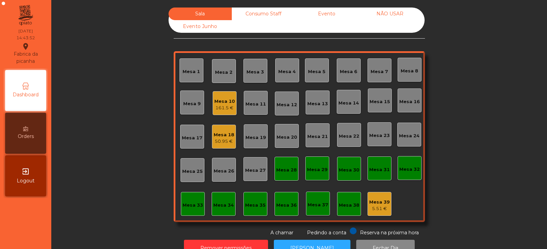
click at [240, 15] on div "Consumo Staff" at bounding box center [263, 14] width 63 height 13
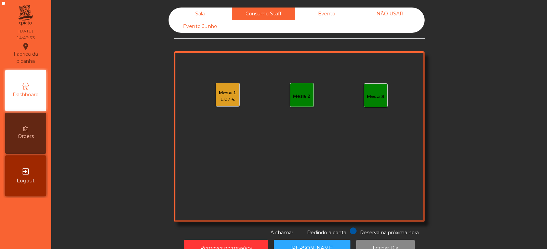
click at [220, 100] on div "1.07 €" at bounding box center [227, 99] width 17 height 7
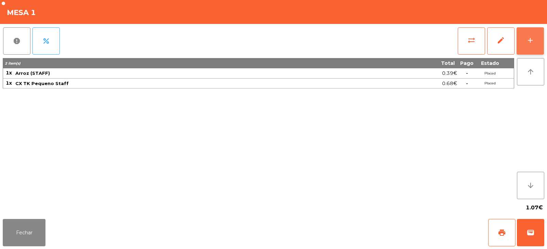
click at [536, 38] on button "add" at bounding box center [529, 40] width 27 height 27
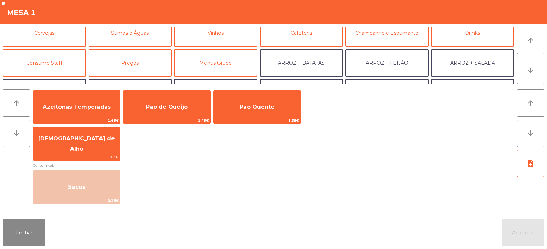
scroll to position [48, 0]
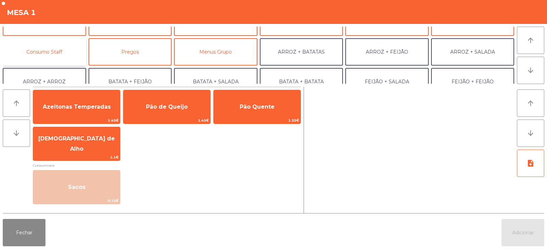
click at [56, 50] on button "Consumo Staff" at bounding box center [44, 51] width 83 height 27
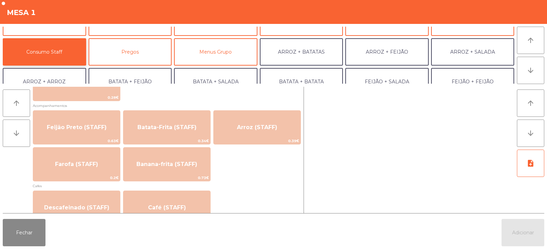
scroll to position [305, 0]
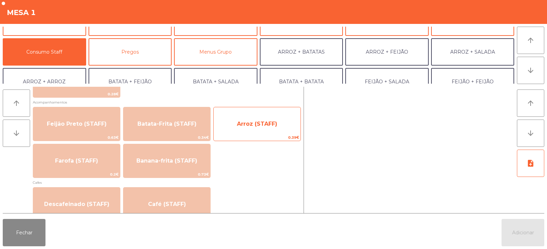
click at [270, 124] on span "Arroz (STAFF)" at bounding box center [257, 124] width 40 height 6
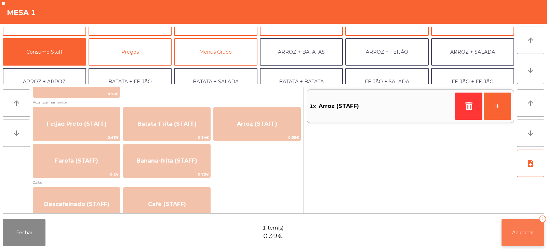
click at [518, 236] on button "Adicionar 1" at bounding box center [522, 232] width 43 height 27
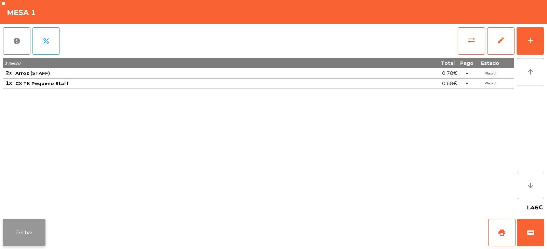
click at [30, 235] on button "Fechar" at bounding box center [24, 232] width 43 height 27
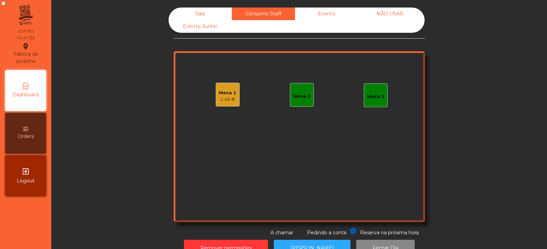
click at [201, 16] on div "Sala" at bounding box center [199, 14] width 63 height 13
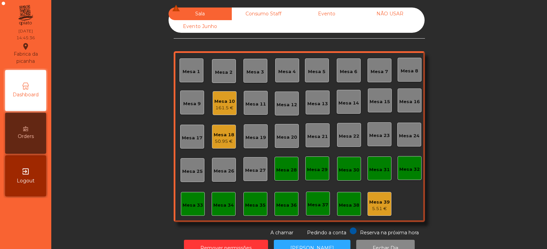
click at [220, 138] on div "50.95 €" at bounding box center [224, 141] width 21 height 7
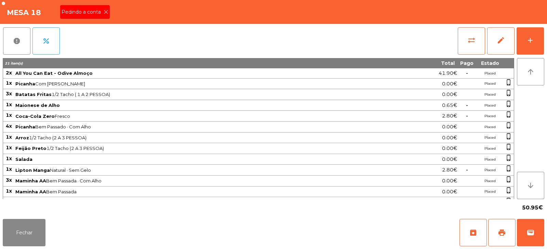
click at [107, 13] on icon at bounding box center [106, 12] width 5 height 5
click at [505, 230] on span "print" at bounding box center [502, 233] width 8 height 8
click at [499, 227] on button "print" at bounding box center [501, 232] width 27 height 27
click at [480, 39] on button "sync_alt" at bounding box center [471, 40] width 27 height 27
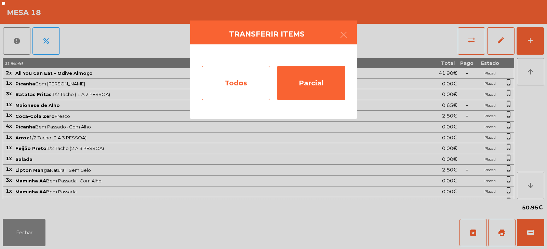
click at [240, 89] on div "Todos" at bounding box center [236, 83] width 68 height 34
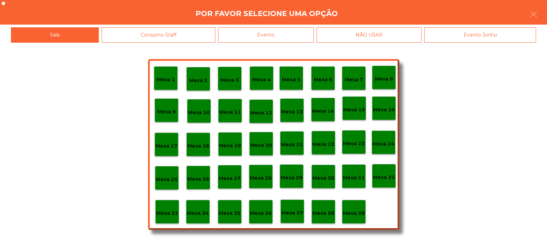
click at [293, 31] on div "Evento" at bounding box center [266, 34] width 96 height 15
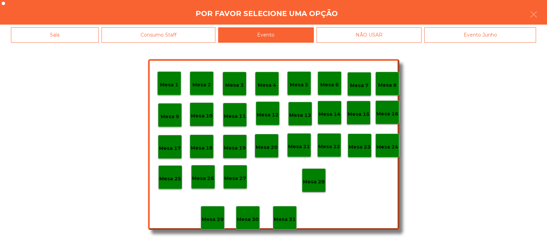
click at [317, 187] on div "Mesa 28" at bounding box center [314, 180] width 24 height 24
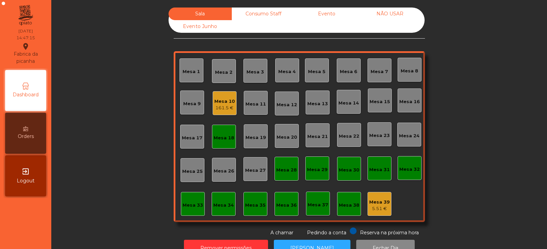
click at [269, 14] on div "Consumo Staff" at bounding box center [263, 14] width 63 height 13
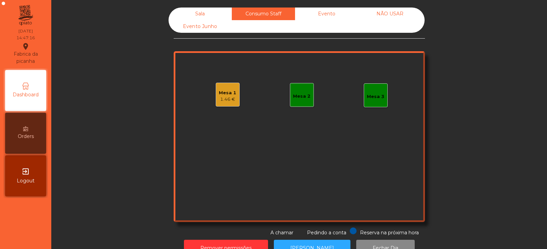
click at [228, 99] on div "1.46 €" at bounding box center [227, 99] width 17 height 7
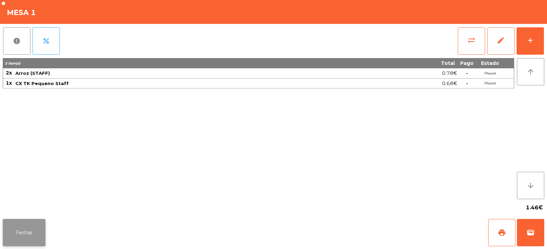
click at [26, 231] on button "Fechar" at bounding box center [24, 232] width 43 height 27
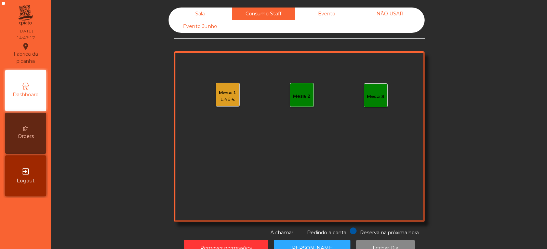
click at [309, 101] on div "Mesa 2" at bounding box center [302, 95] width 24 height 24
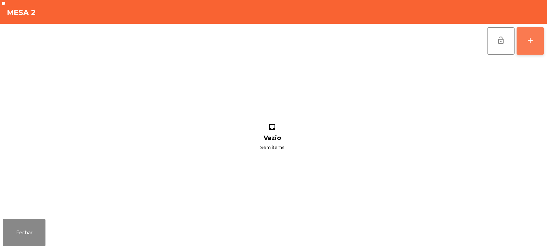
click at [525, 42] on button "add" at bounding box center [529, 40] width 27 height 27
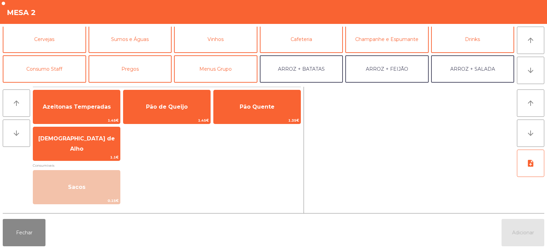
scroll to position [44, 0]
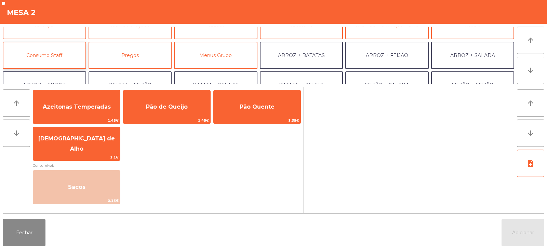
click at [51, 55] on button "Consumo Staff" at bounding box center [44, 55] width 83 height 27
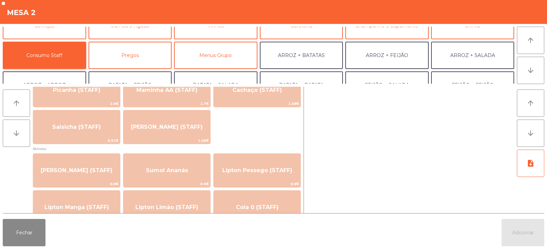
scroll to position [0, 0]
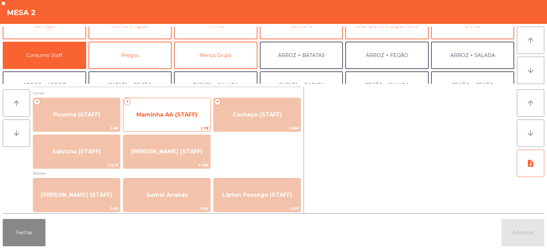
click at [156, 118] on span "Maminha AA (STAFF)" at bounding box center [166, 114] width 61 height 6
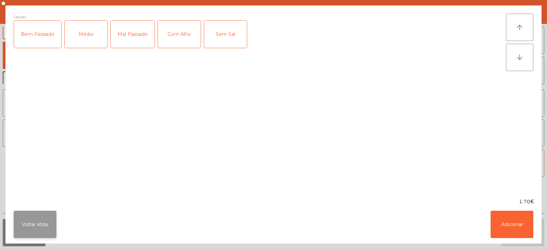
click at [26, 232] on button "Voltar atrás" at bounding box center [35, 224] width 43 height 27
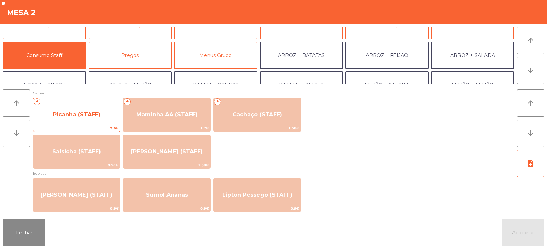
click at [67, 124] on div "+ Picanha (STAFF) 2.6€" at bounding box center [76, 115] width 87 height 34
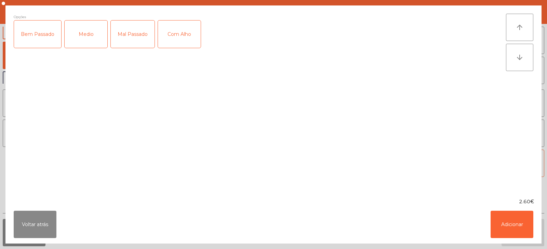
click at [82, 41] on div "Medio" at bounding box center [86, 34] width 43 height 27
click at [179, 34] on div "Com Alho" at bounding box center [179, 34] width 43 height 27
click at [511, 223] on button "Adicionar" at bounding box center [511, 224] width 43 height 27
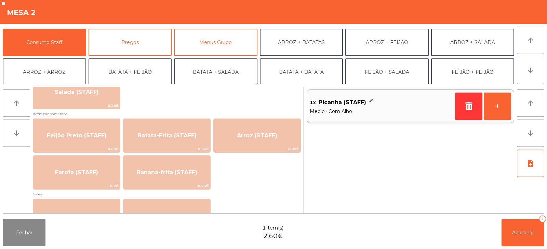
scroll to position [295, 0]
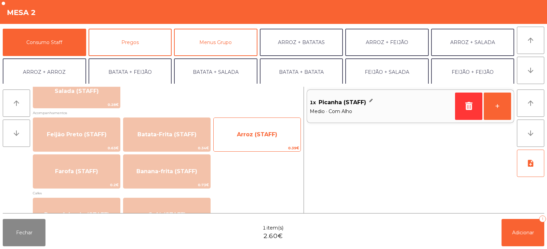
click at [257, 139] on span "Arroz (STAFF)" at bounding box center [257, 134] width 87 height 18
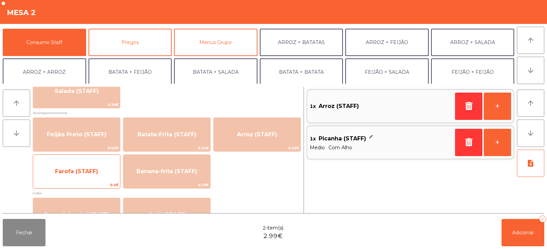
click at [82, 170] on span "Farofa (STAFF)" at bounding box center [76, 171] width 43 height 6
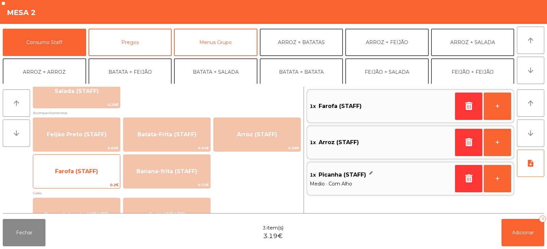
click at [74, 177] on span "Farofa (STAFF)" at bounding box center [76, 171] width 87 height 18
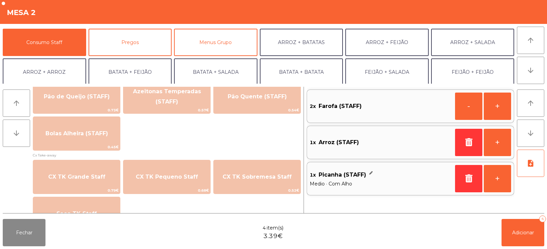
scroll to position [593, 0]
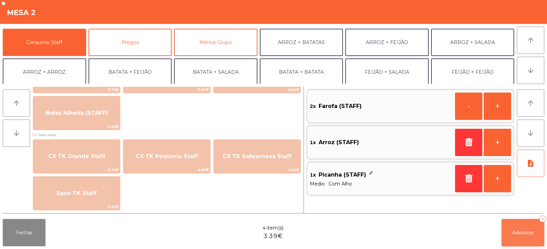
click at [505, 230] on button "Adicionar 4" at bounding box center [522, 232] width 43 height 27
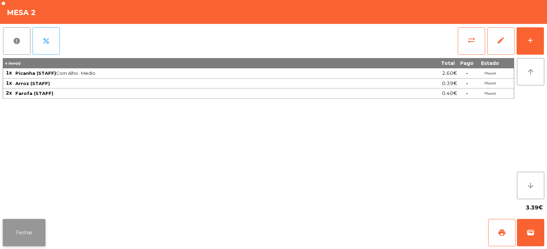
click at [23, 230] on button "Fechar" at bounding box center [24, 232] width 43 height 27
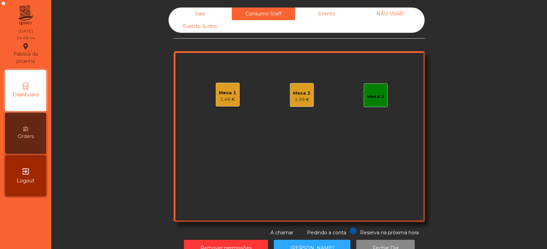
click at [203, 12] on div "Sala" at bounding box center [199, 14] width 63 height 13
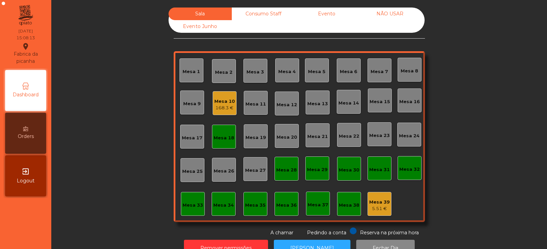
click at [224, 100] on div "Mesa 10" at bounding box center [224, 101] width 21 height 7
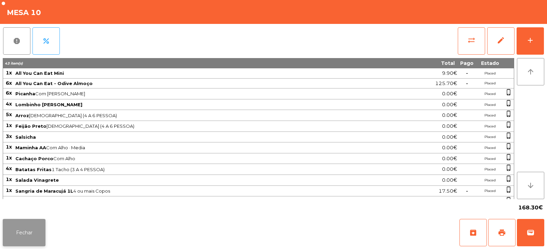
click at [33, 230] on button "Fechar" at bounding box center [24, 232] width 43 height 27
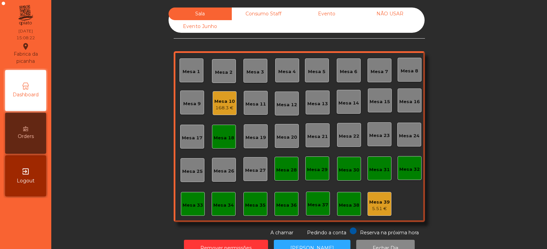
scroll to position [20, 0]
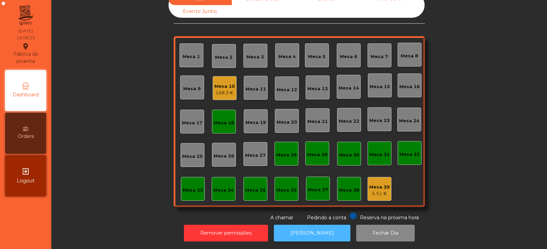
click at [311, 234] on button "[PERSON_NAME]" at bounding box center [312, 233] width 77 height 17
click at [222, 120] on div "Mesa 18" at bounding box center [224, 123] width 21 height 7
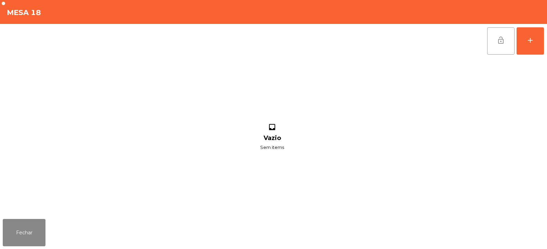
click at [500, 33] on button "lock_open" at bounding box center [500, 40] width 27 height 27
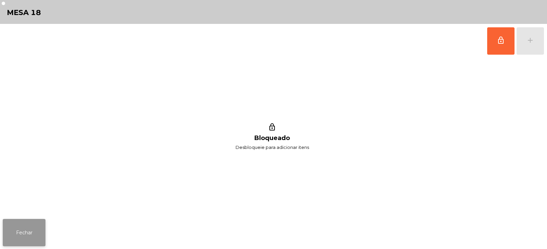
click at [26, 232] on button "Fechar" at bounding box center [24, 232] width 43 height 27
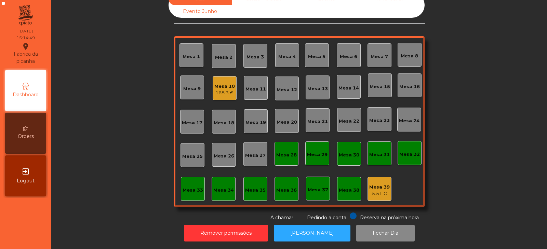
scroll to position [0, 0]
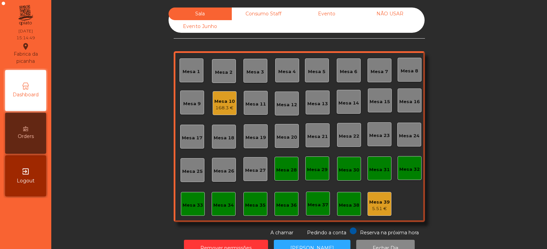
click at [263, 12] on div "Consumo Staff" at bounding box center [263, 14] width 63 height 13
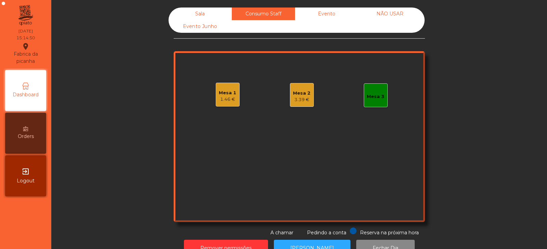
click at [297, 77] on div "Mesa 1 1.46 € Mesa 2 3.39 € Mesa 3" at bounding box center [299, 136] width 251 height 171
click at [297, 94] on div "Mesa 2" at bounding box center [301, 93] width 17 height 7
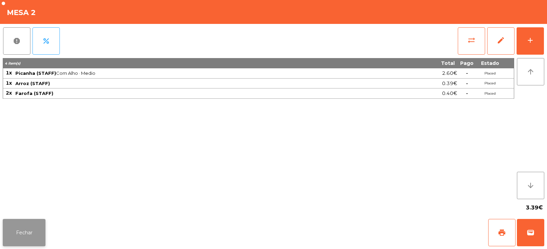
click at [13, 222] on button "Fechar" at bounding box center [24, 232] width 43 height 27
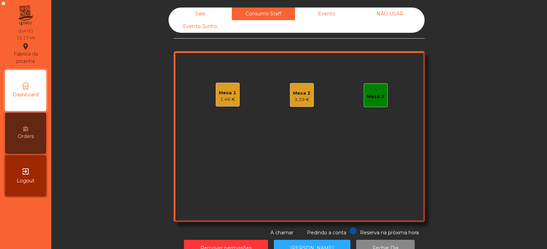
scroll to position [20, 0]
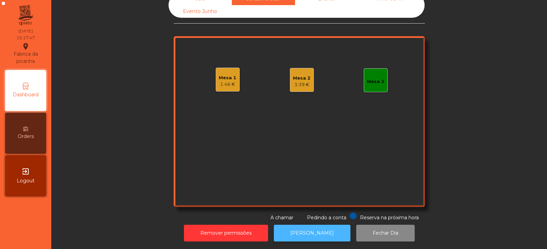
click at [320, 228] on button "[PERSON_NAME]" at bounding box center [312, 233] width 77 height 17
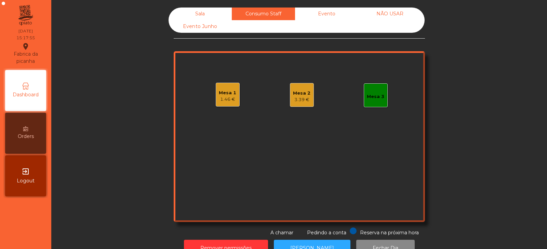
click at [203, 14] on div "Sala" at bounding box center [199, 14] width 63 height 13
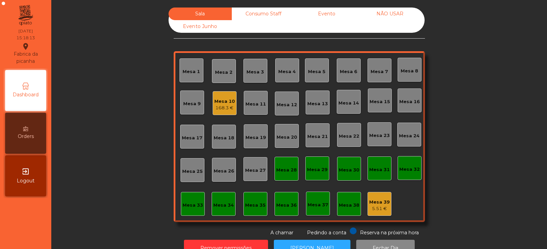
click at [232, 111] on div "Mesa 10 168.3 €" at bounding box center [225, 103] width 24 height 24
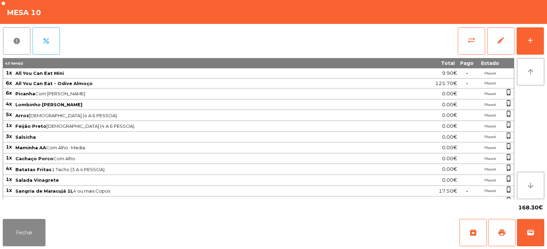
scroll to position [62, 0]
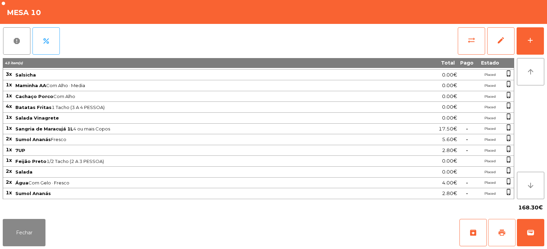
click at [496, 230] on button "print" at bounding box center [501, 232] width 27 height 27
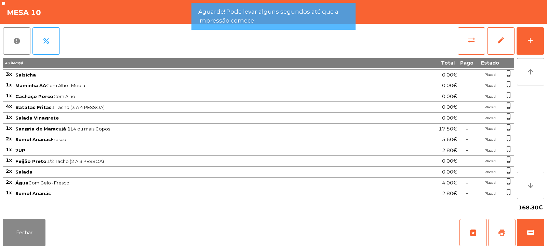
scroll to position [0, 0]
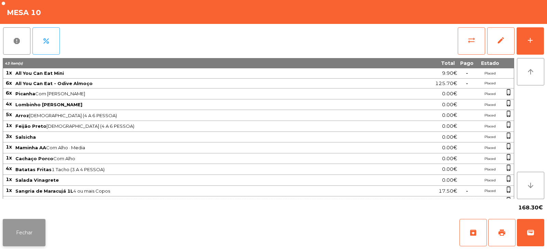
click at [18, 238] on button "Fechar" at bounding box center [24, 232] width 43 height 27
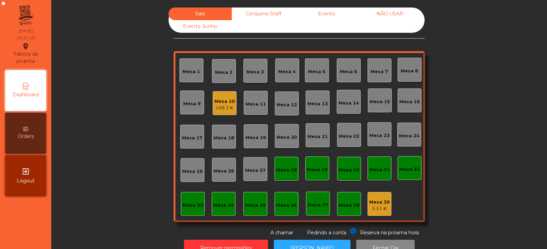
click at [260, 9] on div "Consumo Staff" at bounding box center [263, 14] width 63 height 13
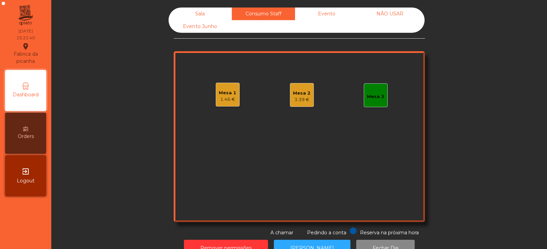
click at [205, 13] on div "Sala" at bounding box center [199, 14] width 63 height 13
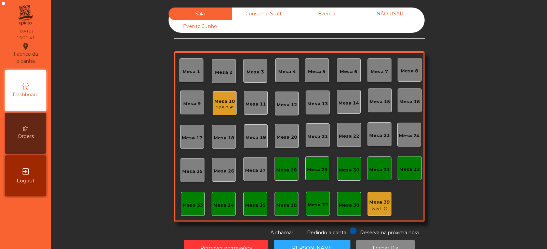
click at [224, 105] on div "168.3 €" at bounding box center [224, 108] width 21 height 7
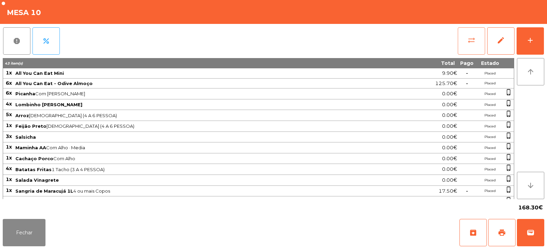
click at [469, 36] on span "sync_alt" at bounding box center [471, 40] width 8 height 8
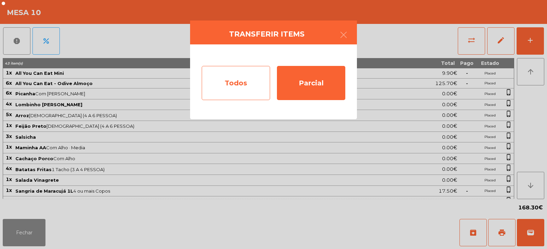
click at [236, 95] on div "Todos" at bounding box center [236, 83] width 68 height 34
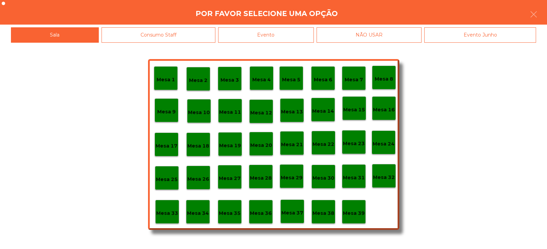
click at [273, 33] on div "Evento" at bounding box center [266, 34] width 96 height 15
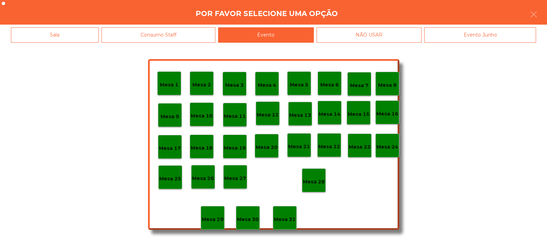
click at [315, 184] on p "Mesa 28" at bounding box center [314, 182] width 22 height 8
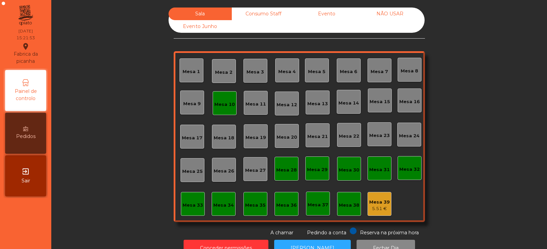
click at [262, 12] on div "Consumo Staff" at bounding box center [263, 14] width 63 height 13
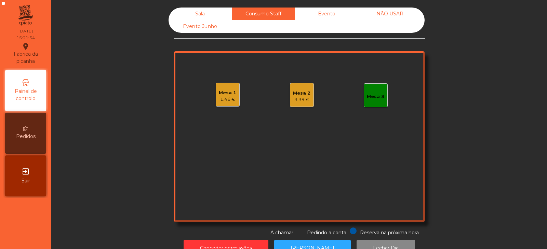
click at [321, 18] on div "Evento" at bounding box center [326, 14] width 63 height 13
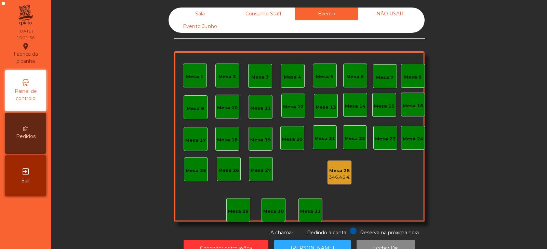
scroll to position [20, 0]
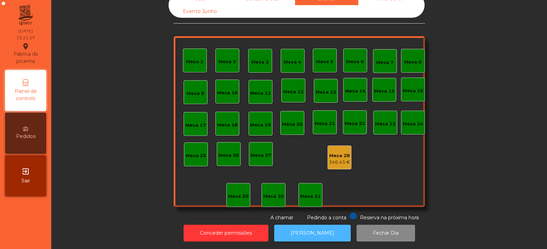
click at [331, 228] on button "[PERSON_NAME]" at bounding box center [312, 233] width 77 height 17
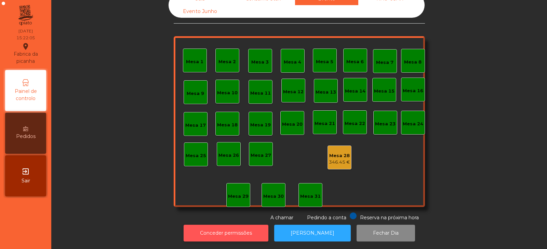
click at [217, 231] on button "Conceder permissões" at bounding box center [225, 233] width 85 height 17
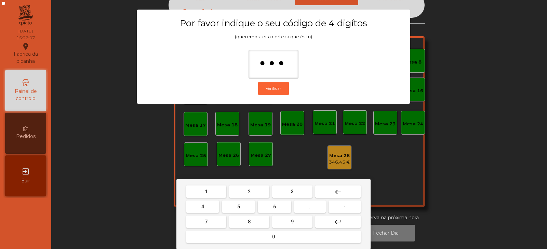
type input "****"
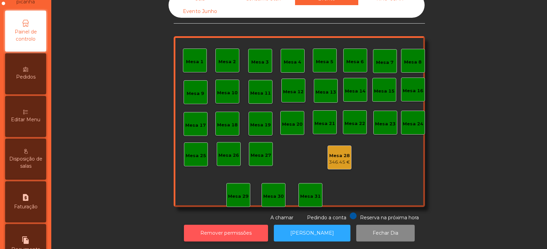
scroll to position [144, 0]
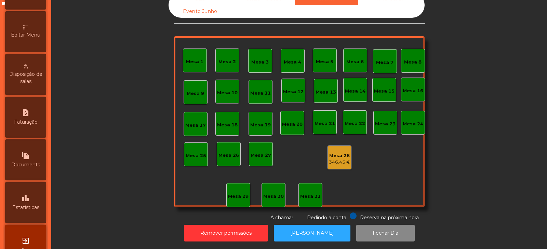
click at [31, 163] on span "Documents" at bounding box center [25, 164] width 29 height 7
select select "*"
select select "****"
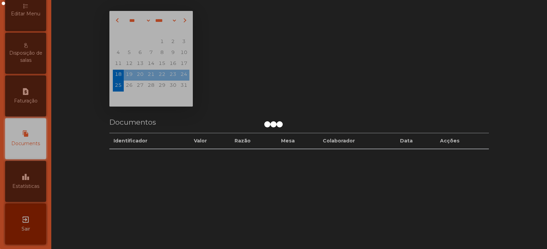
scroll to position [166, 0]
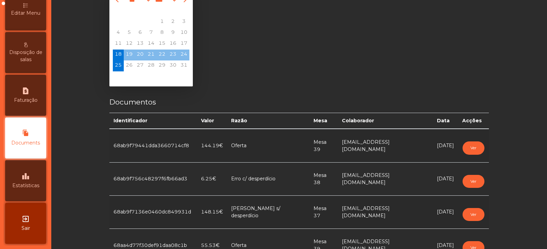
click at [35, 100] on span "Faturação" at bounding box center [26, 100] width 24 height 7
select select "*"
select select "****"
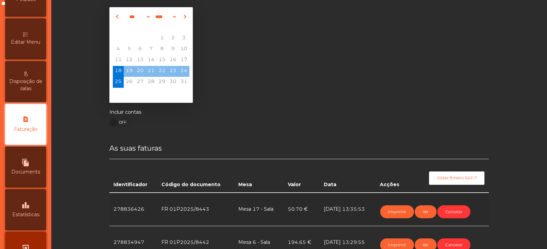
scroll to position [20, 0]
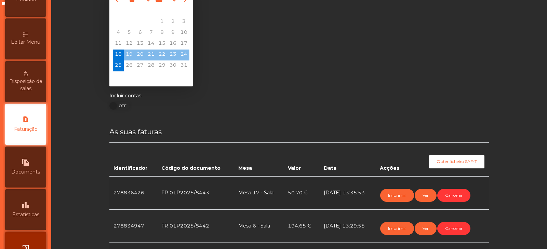
click at [25, 207] on icon "leaderboard" at bounding box center [26, 205] width 8 height 8
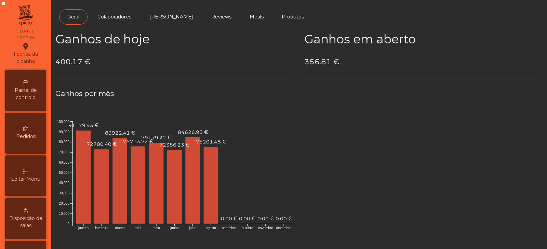
click at [25, 90] on span "Painel de controlo" at bounding box center [26, 94] width 38 height 14
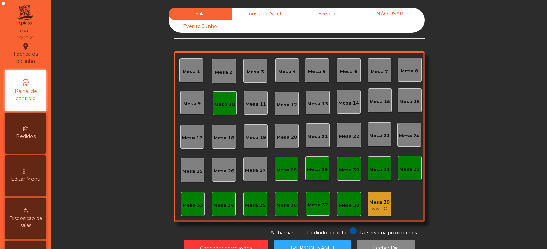
scroll to position [20, 0]
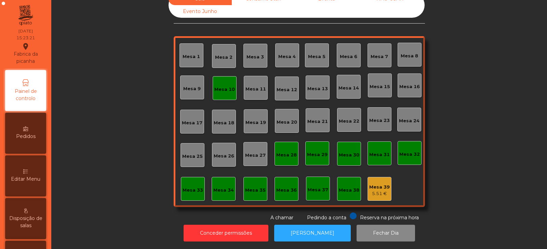
click at [223, 76] on div "Mesa 10" at bounding box center [225, 88] width 24 height 24
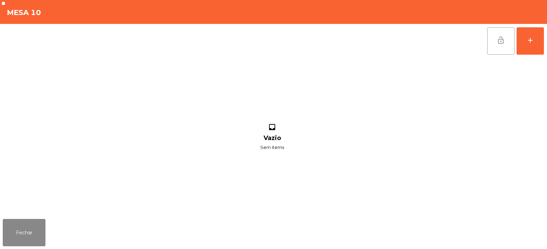
click at [489, 37] on button "lock_open" at bounding box center [500, 40] width 27 height 27
click at [38, 222] on button "Fechar" at bounding box center [24, 232] width 43 height 27
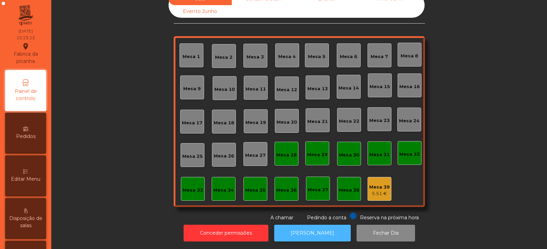
click at [303, 225] on button "[PERSON_NAME]" at bounding box center [312, 233] width 77 height 17
